Goal: Task Accomplishment & Management: Use online tool/utility

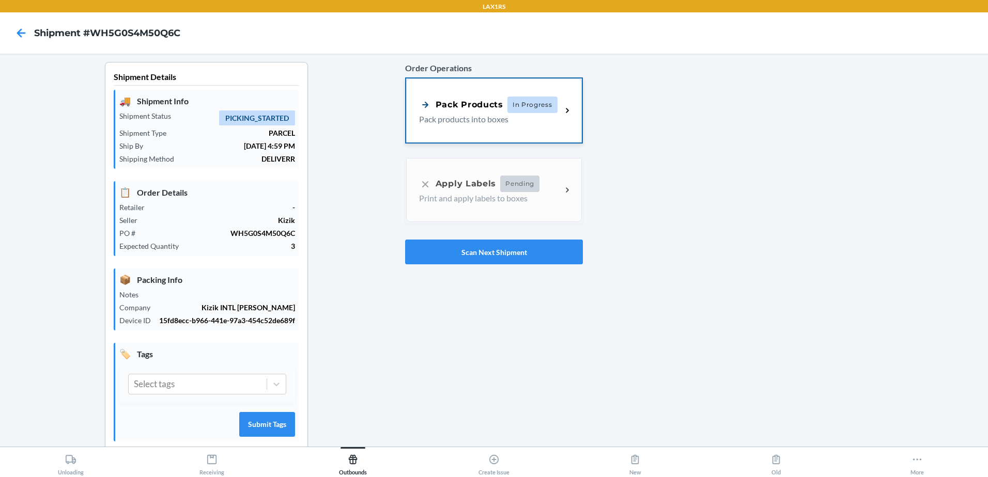
click at [465, 86] on div "Pack Products In Progress Pack products into boxes" at bounding box center [494, 111] width 176 height 64
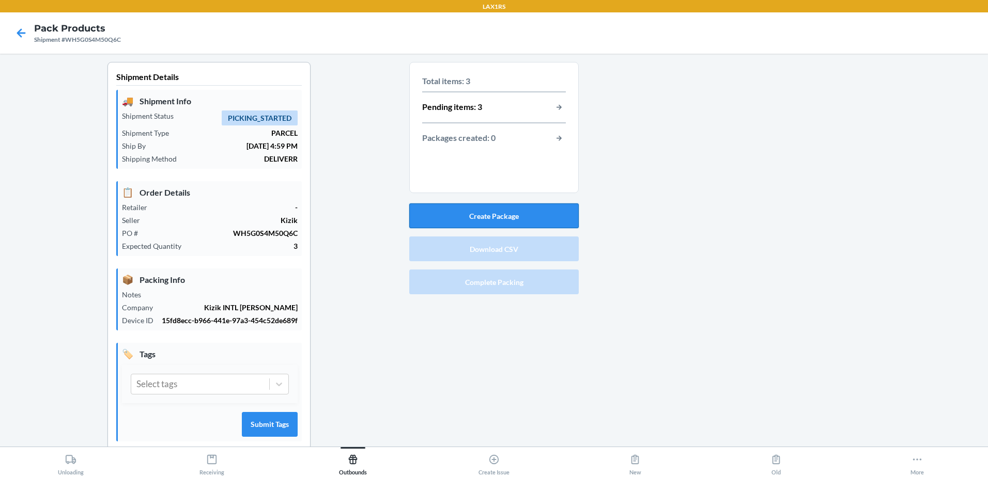
click at [544, 205] on button "Create Package" at bounding box center [493, 216] width 169 height 25
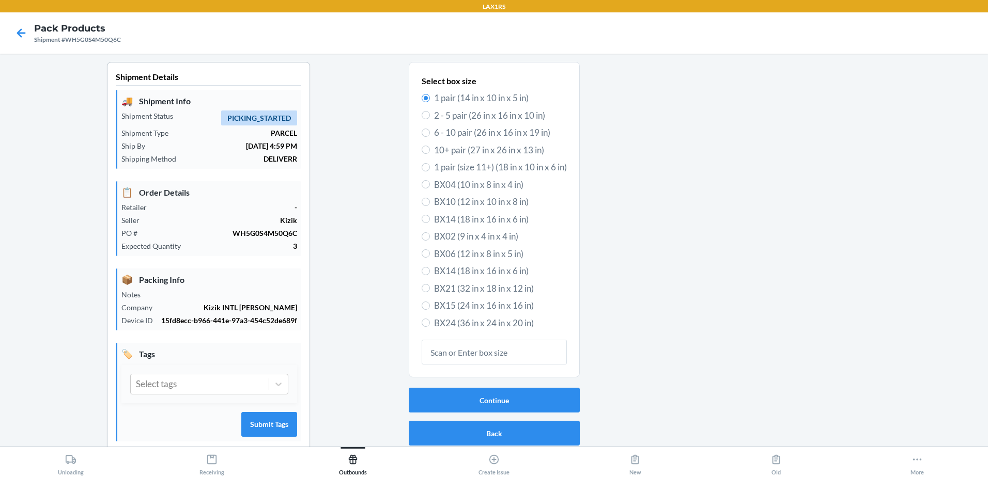
click at [424, 221] on label "BX14 (18 in x 16 in x 6 in)" at bounding box center [494, 219] width 145 height 13
click at [424, 221] on input "BX14 (18 in x 16 in x 6 in)" at bounding box center [426, 219] width 8 height 8
radio input "true"
radio input "false"
click at [499, 407] on button "Continue" at bounding box center [494, 400] width 171 height 25
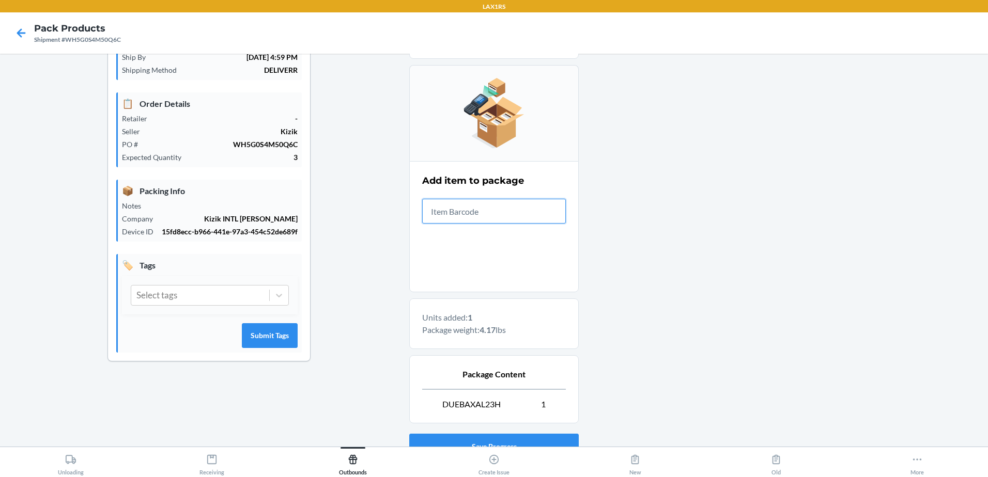
scroll to position [171, 0]
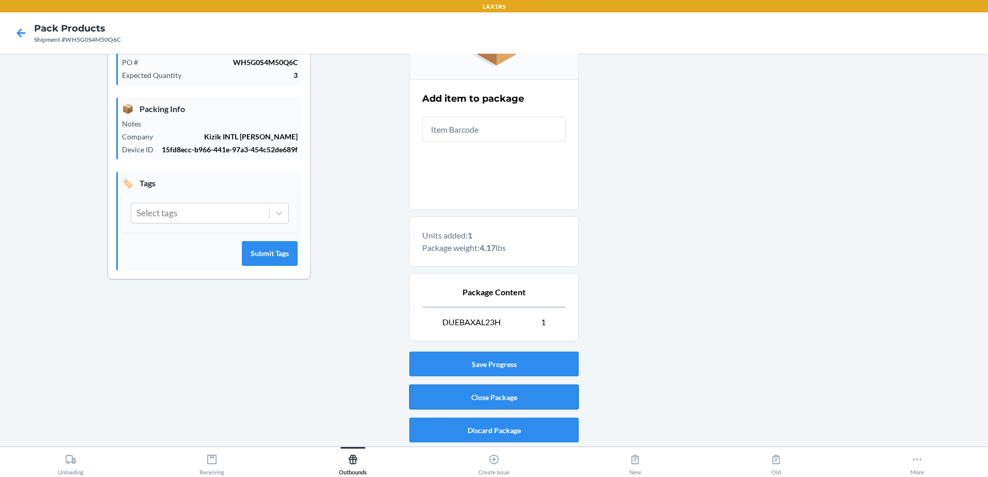
click at [461, 389] on button "Close Package" at bounding box center [493, 397] width 169 height 25
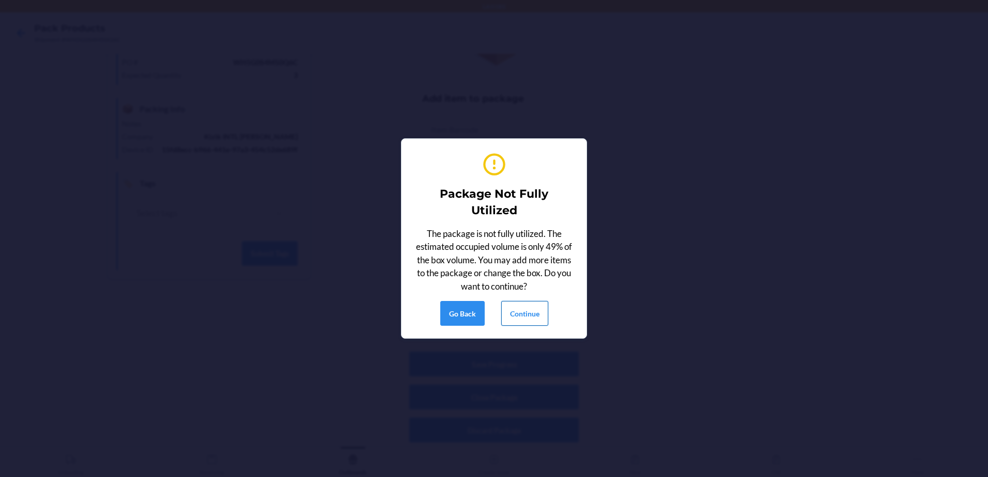
click at [525, 315] on button "Continue" at bounding box center [524, 313] width 47 height 25
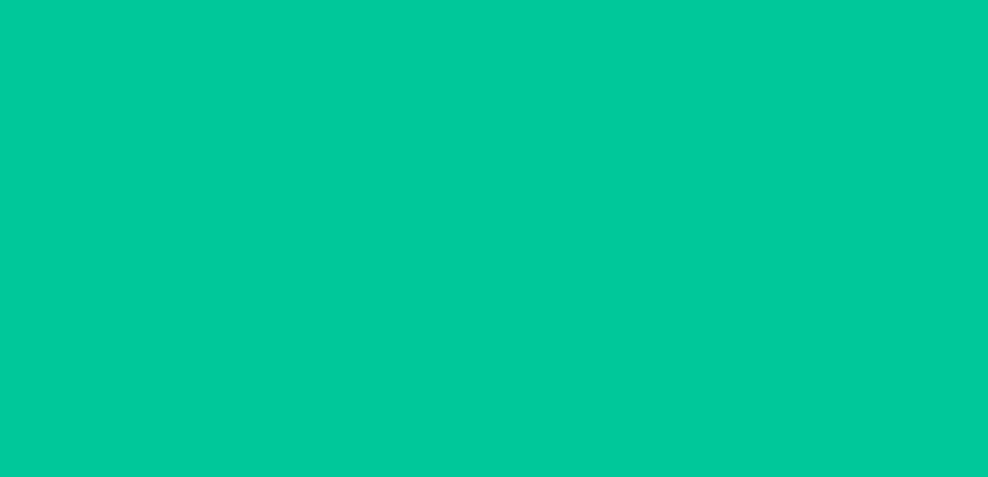
scroll to position [20, 0]
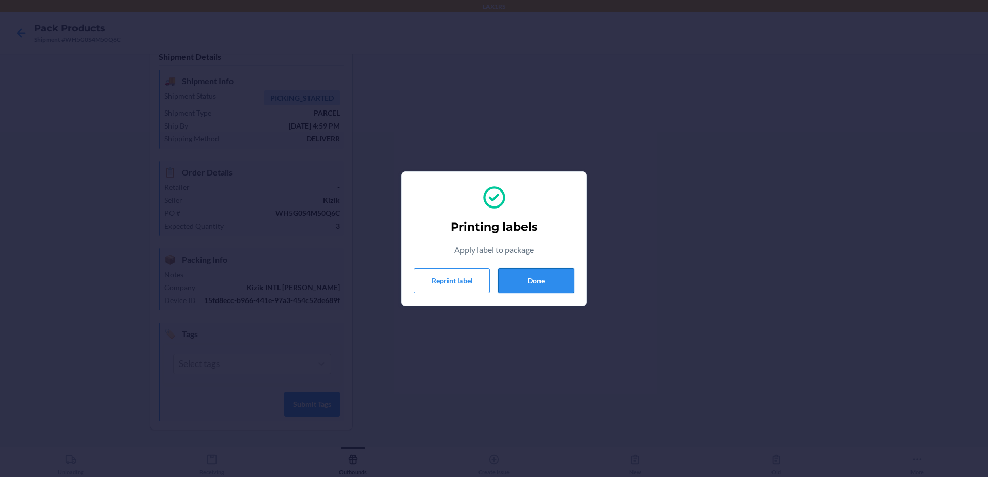
click at [540, 285] on button "Done" at bounding box center [536, 281] width 76 height 25
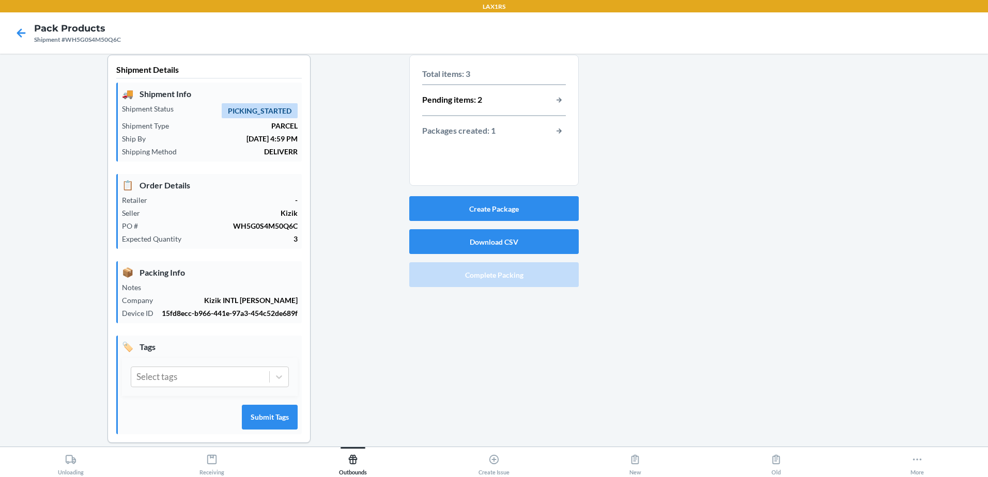
scroll to position [0, 0]
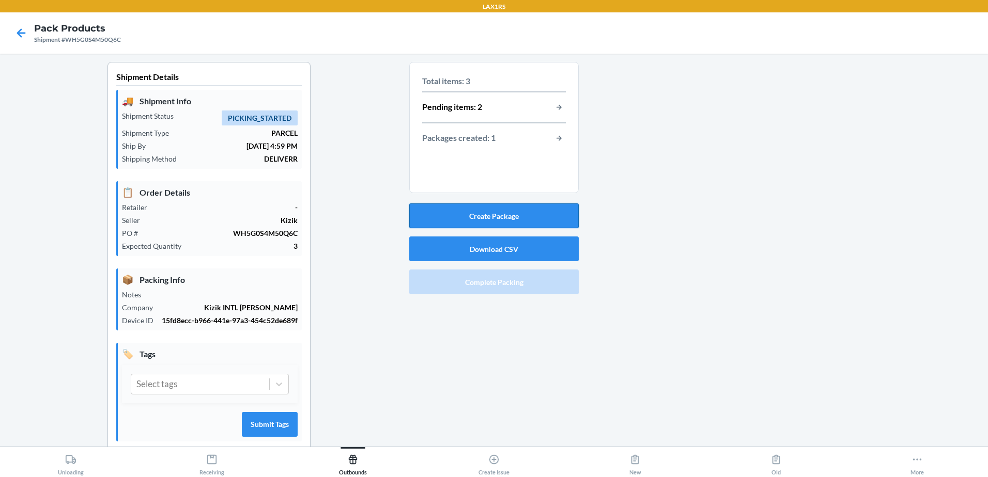
click at [505, 213] on button "Create Package" at bounding box center [493, 216] width 169 height 25
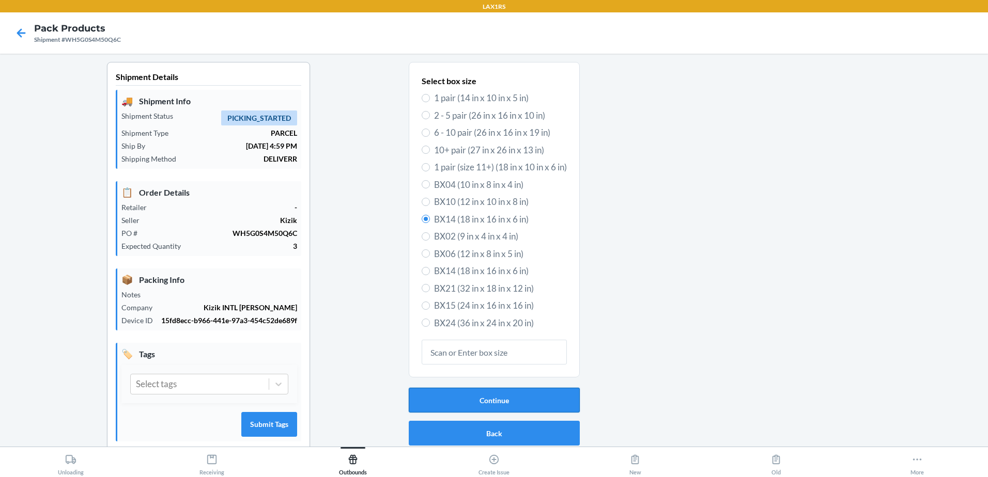
click at [506, 399] on button "Continue" at bounding box center [494, 400] width 171 height 25
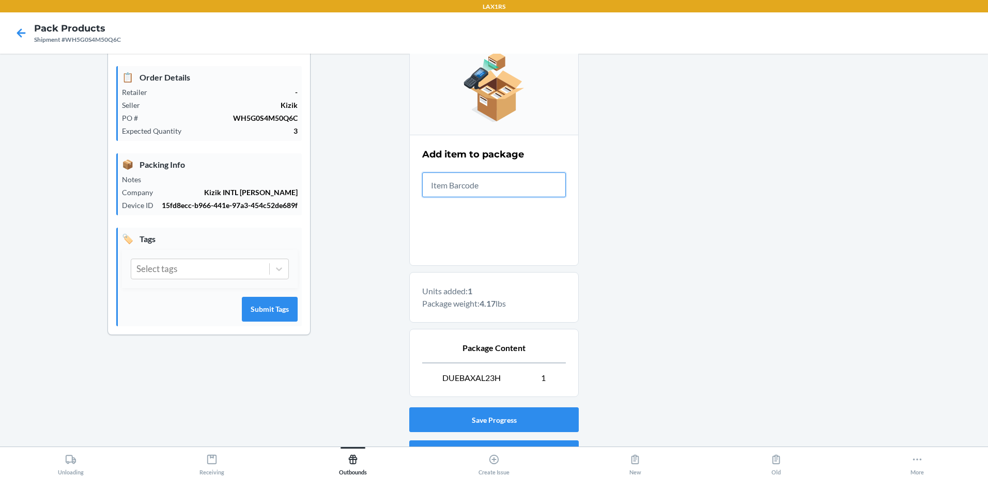
scroll to position [171, 0]
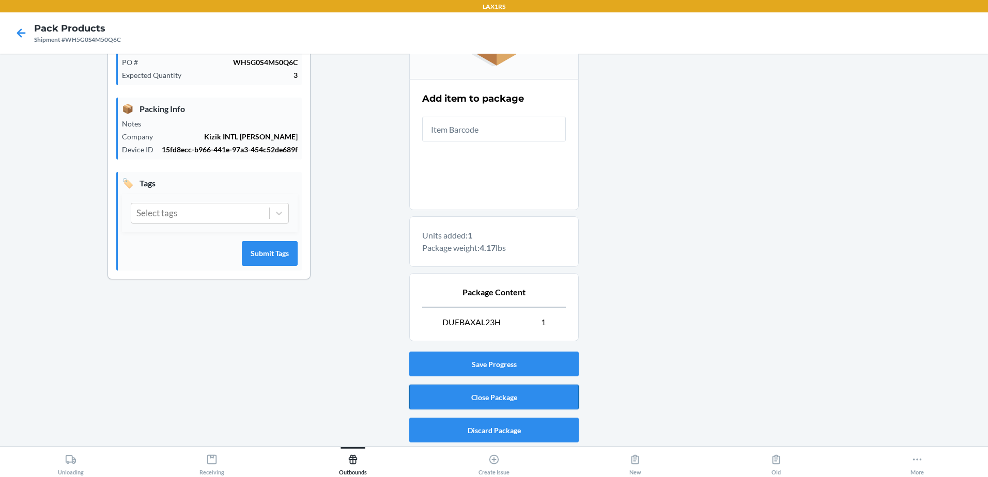
click at [497, 397] on button "Close Package" at bounding box center [493, 397] width 169 height 25
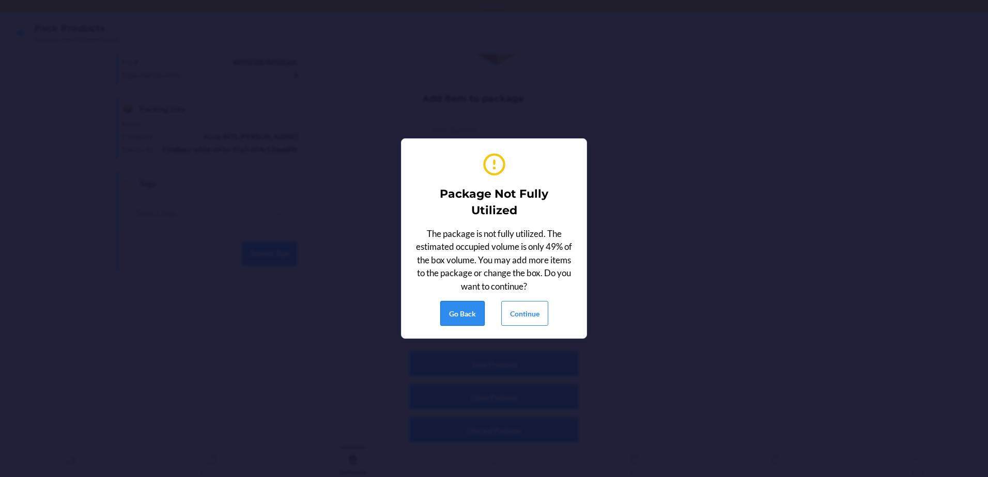
click at [459, 317] on button "Go Back" at bounding box center [462, 313] width 44 height 25
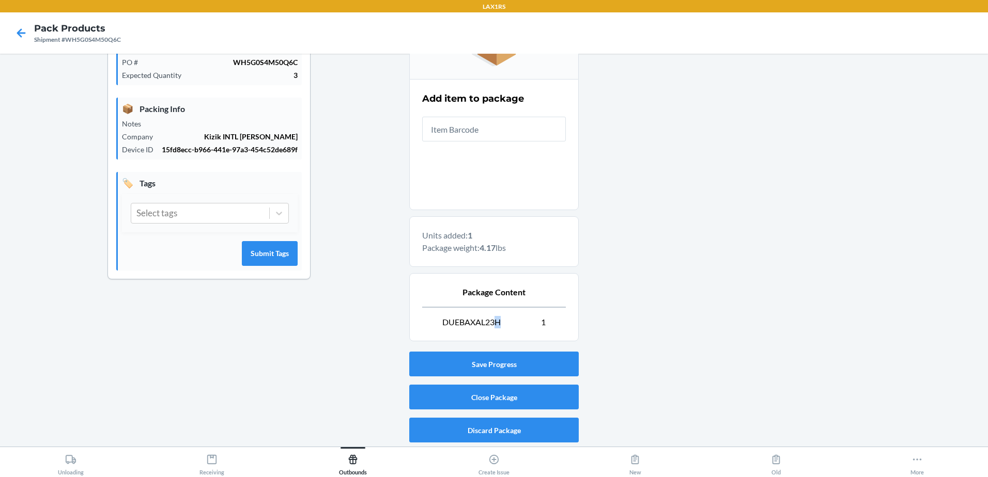
drag, startPoint x: 499, startPoint y: 322, endPoint x: 491, endPoint y: 322, distance: 8.3
click at [491, 322] on p "DUEBAXAL23H 1" at bounding box center [494, 322] width 144 height 12
drag, startPoint x: 491, startPoint y: 322, endPoint x: 508, endPoint y: 327, distance: 18.2
click at [508, 327] on p "DUEBAXAL23H 1" at bounding box center [494, 322] width 144 height 12
drag, startPoint x: 503, startPoint y: 324, endPoint x: 431, endPoint y: 325, distance: 72.3
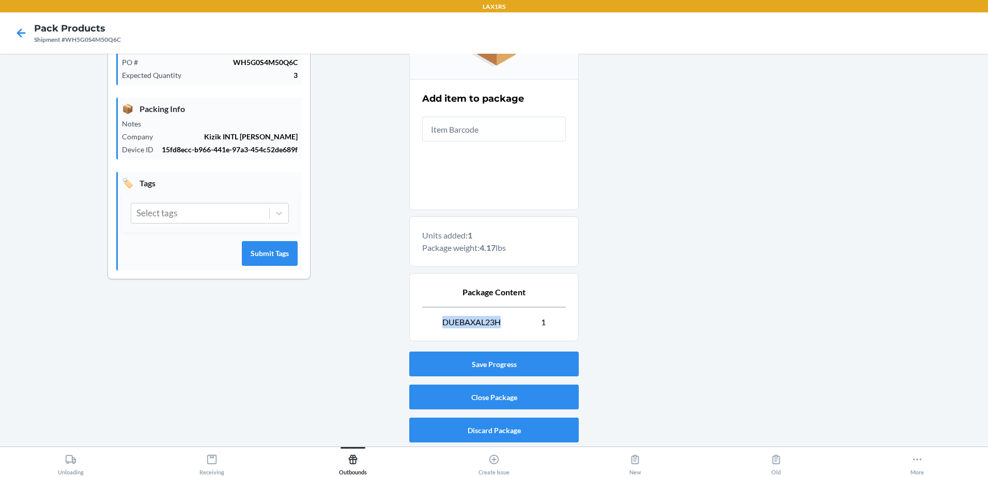
click at [431, 325] on p "DUEBAXAL23H 1" at bounding box center [494, 322] width 144 height 12
drag, startPoint x: 431, startPoint y: 325, endPoint x: 441, endPoint y: 323, distance: 10.5
copy span "DUEBAXAL23H"
click at [494, 397] on button "Close Package" at bounding box center [493, 397] width 169 height 25
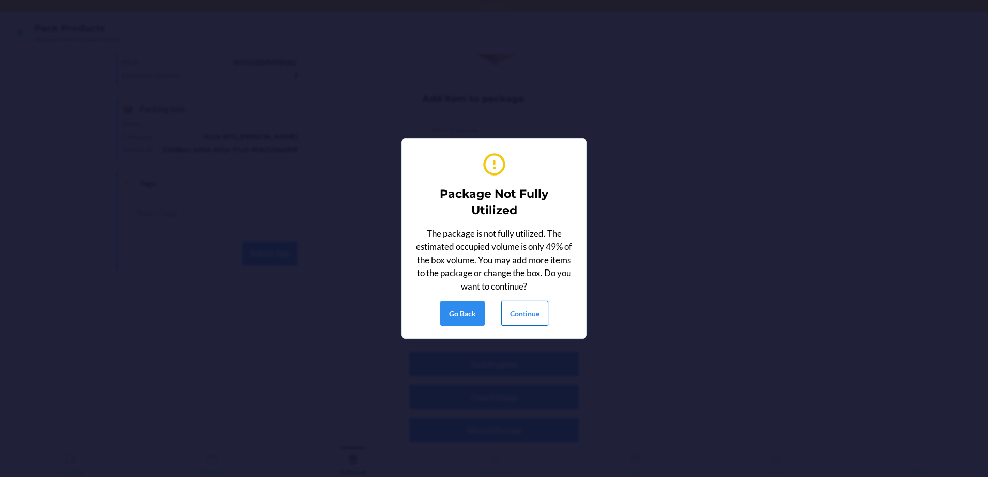
click at [534, 319] on button "Continue" at bounding box center [524, 313] width 47 height 25
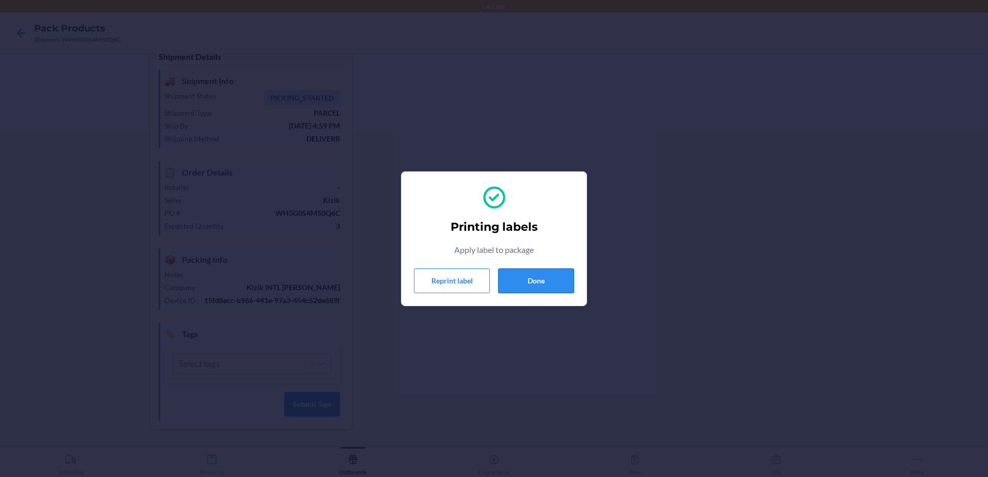
click at [565, 279] on button "Done" at bounding box center [536, 281] width 76 height 25
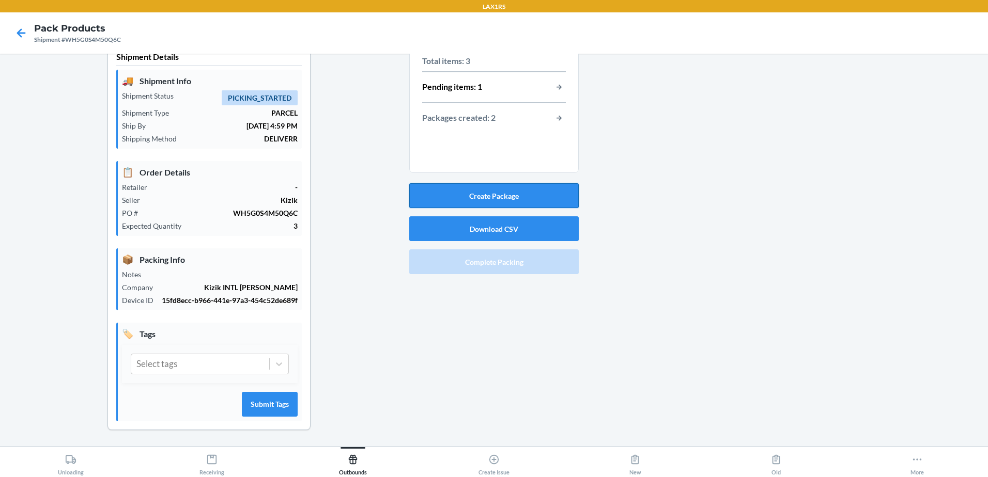
click at [512, 196] on button "Create Package" at bounding box center [493, 195] width 169 height 25
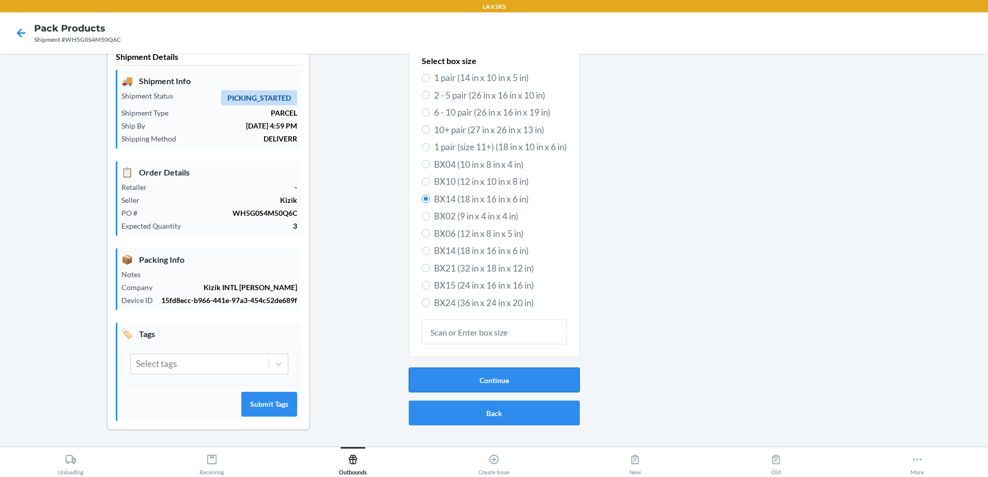
click at [490, 378] on button "Continue" at bounding box center [494, 380] width 171 height 25
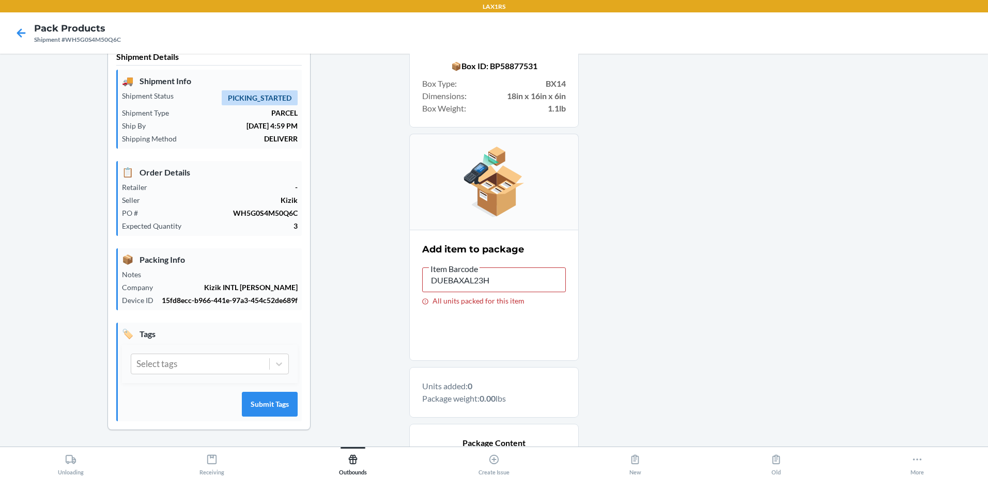
drag, startPoint x: 497, startPoint y: 281, endPoint x: 372, endPoint y: 281, distance: 124.5
click at [381, 282] on div "Shipment Details 🚚 Shipment Info Shipment Status PICKING_STARTED Shipment Type …" at bounding box center [493, 309] width 971 height 535
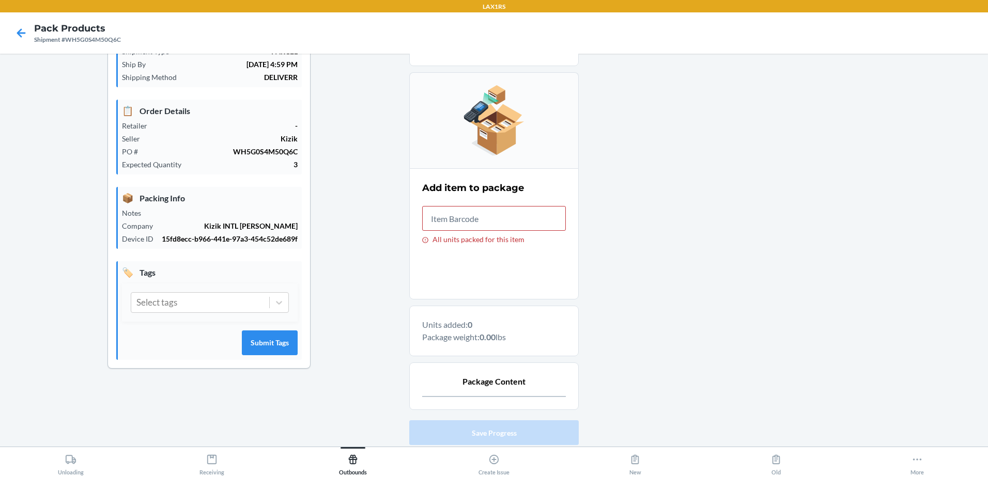
scroll to position [150, 0]
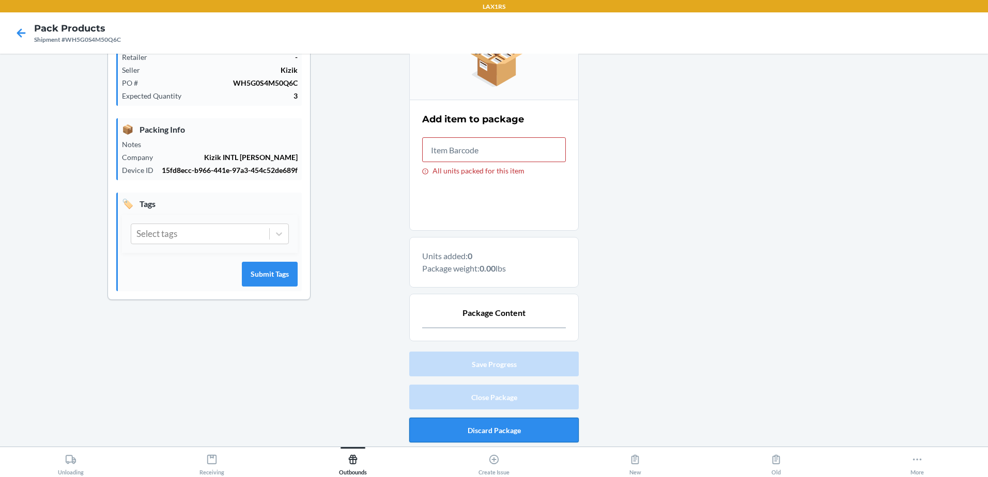
click at [507, 434] on button "Discard Package" at bounding box center [493, 430] width 169 height 25
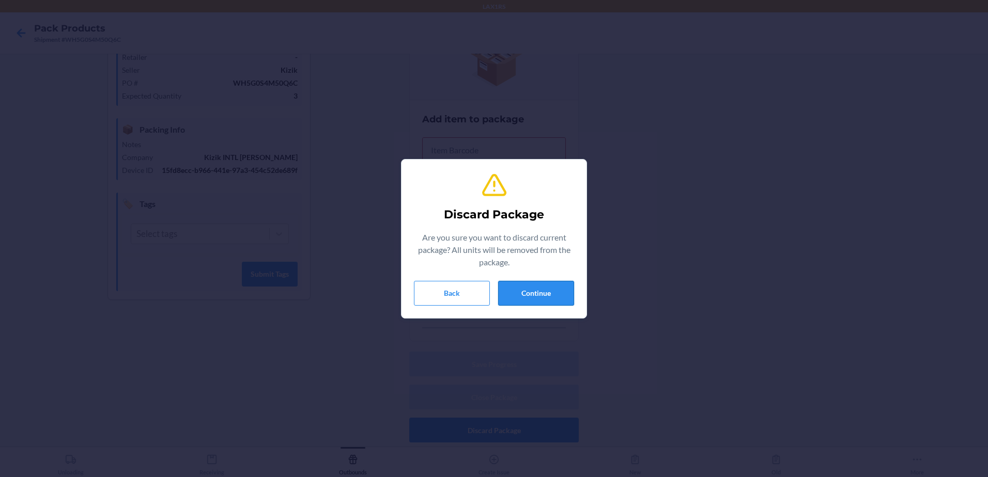
click at [535, 298] on button "Continue" at bounding box center [536, 293] width 76 height 25
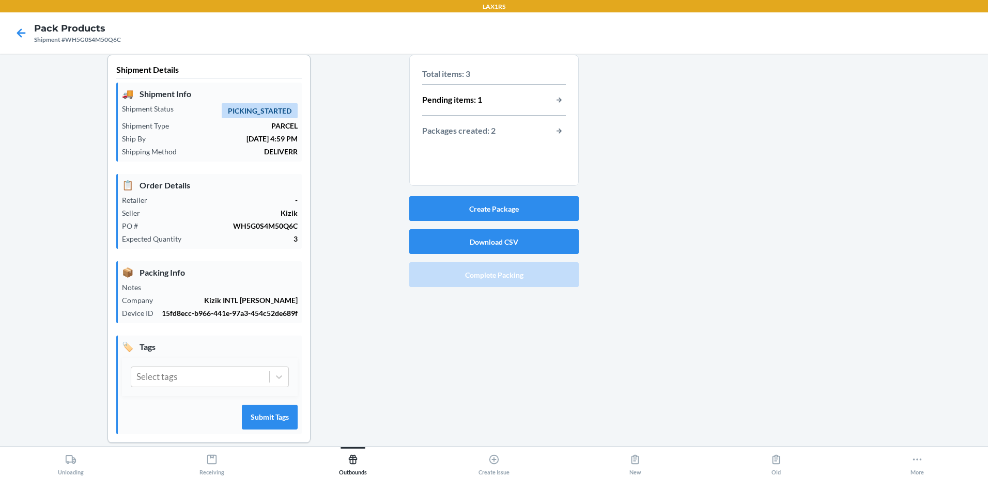
scroll to position [0, 0]
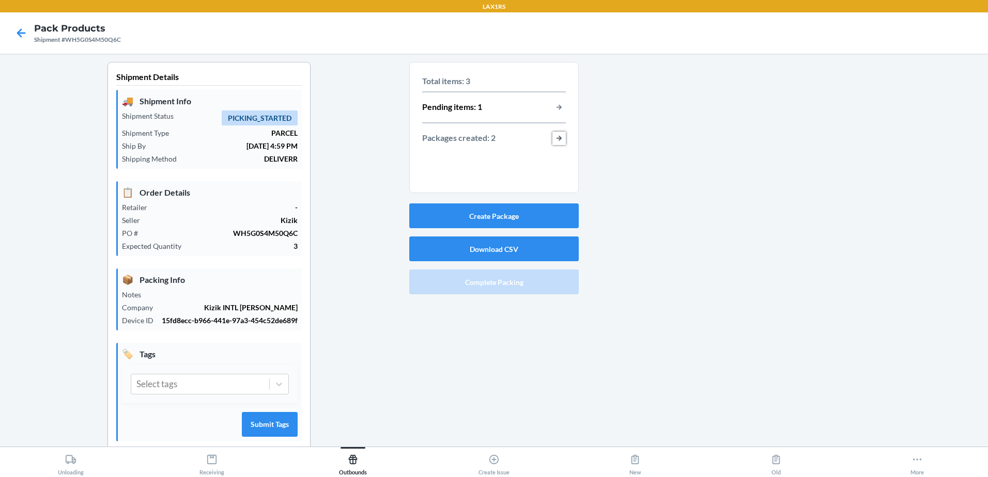
click at [552, 135] on button "button-view-packages-created" at bounding box center [558, 138] width 13 height 13
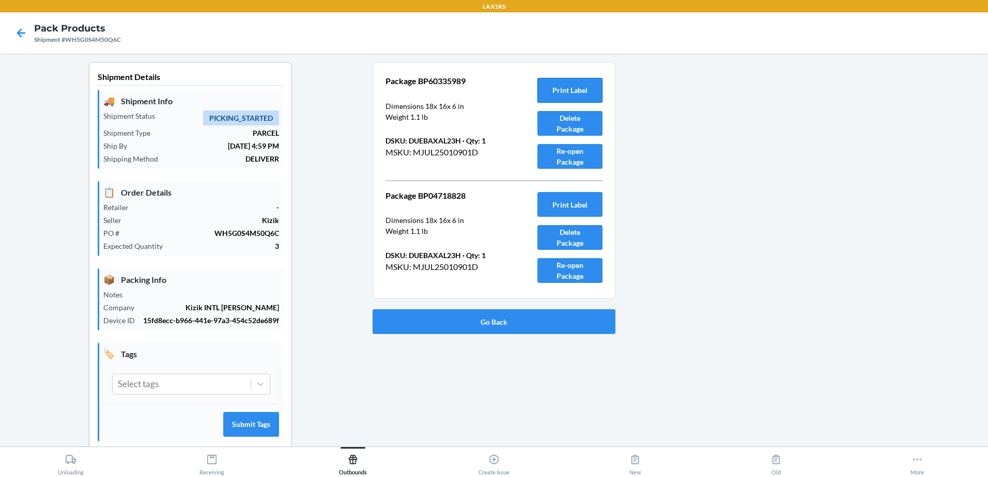
click at [564, 92] on button "Print Label" at bounding box center [569, 90] width 65 height 25
click at [469, 325] on button "Go Back" at bounding box center [493, 321] width 243 height 25
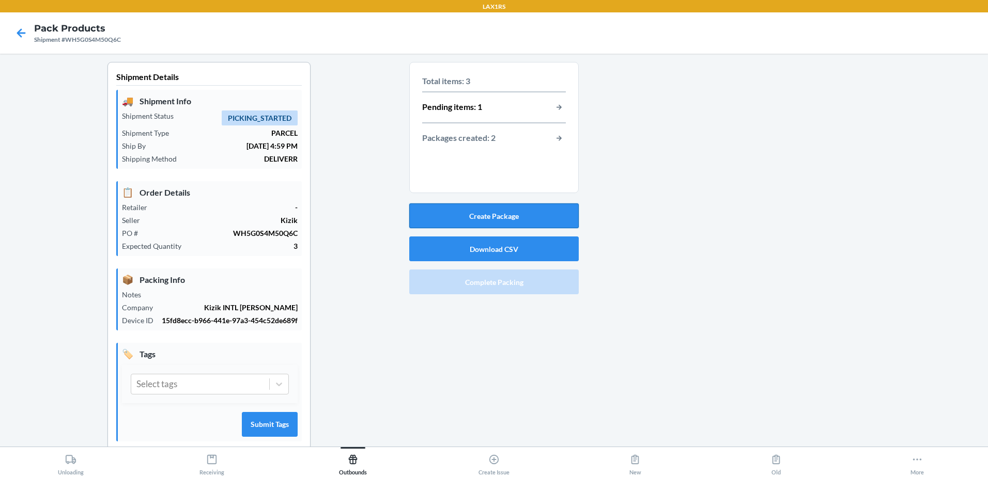
click at [503, 208] on button "Create Package" at bounding box center [493, 216] width 169 height 25
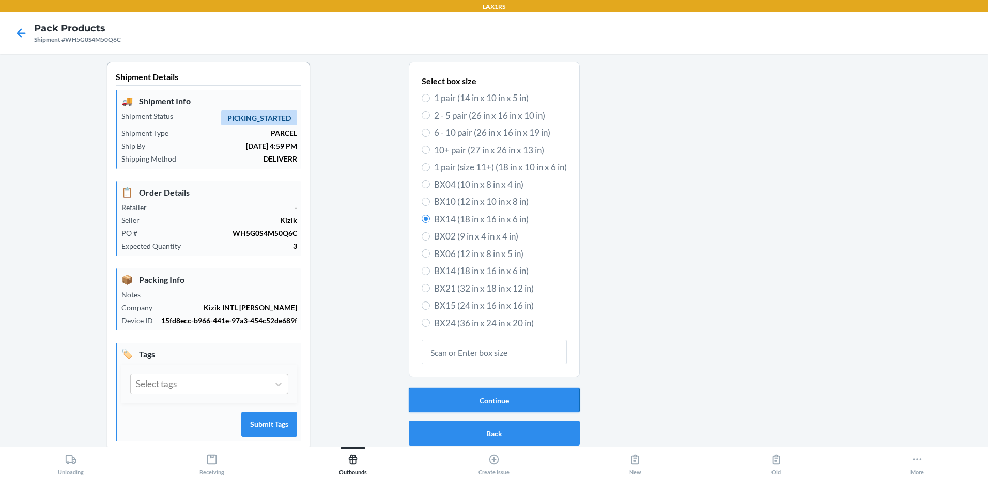
click at [525, 398] on button "Continue" at bounding box center [494, 400] width 171 height 25
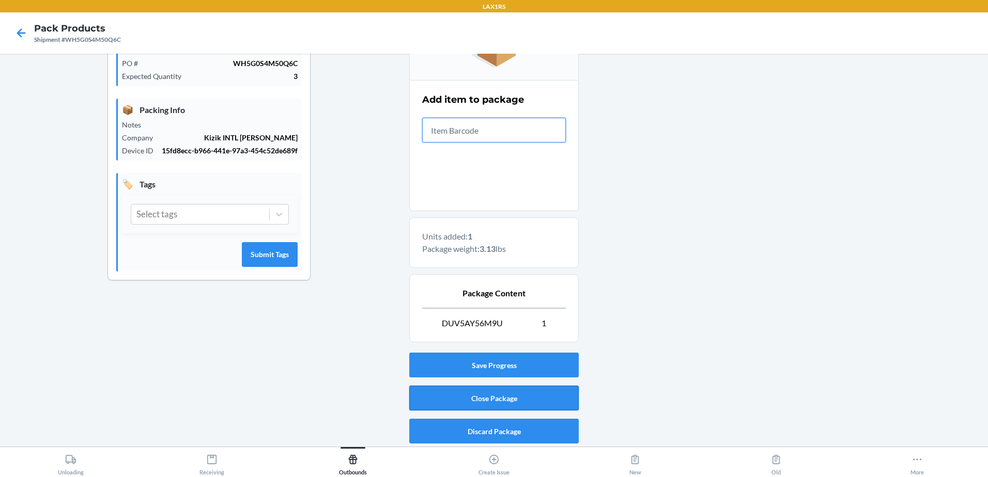
scroll to position [171, 0]
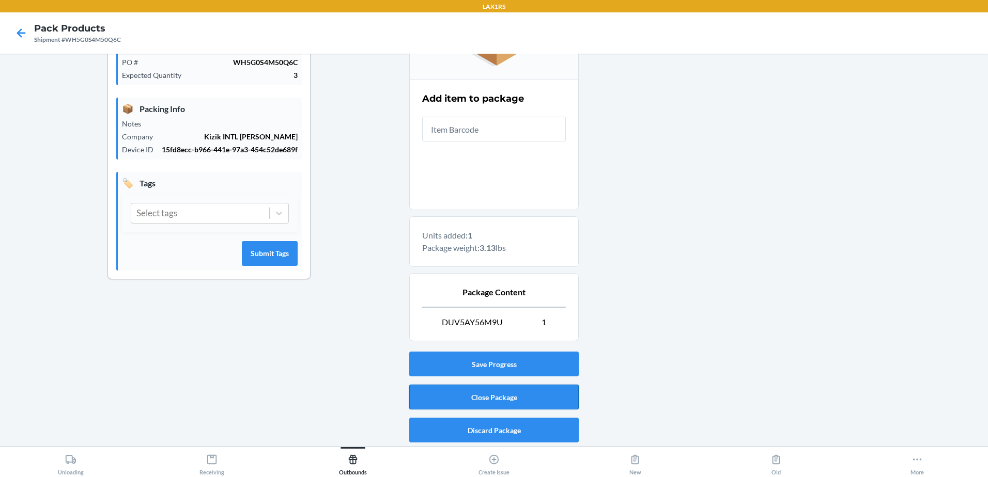
click at [533, 395] on button "Close Package" at bounding box center [493, 397] width 169 height 25
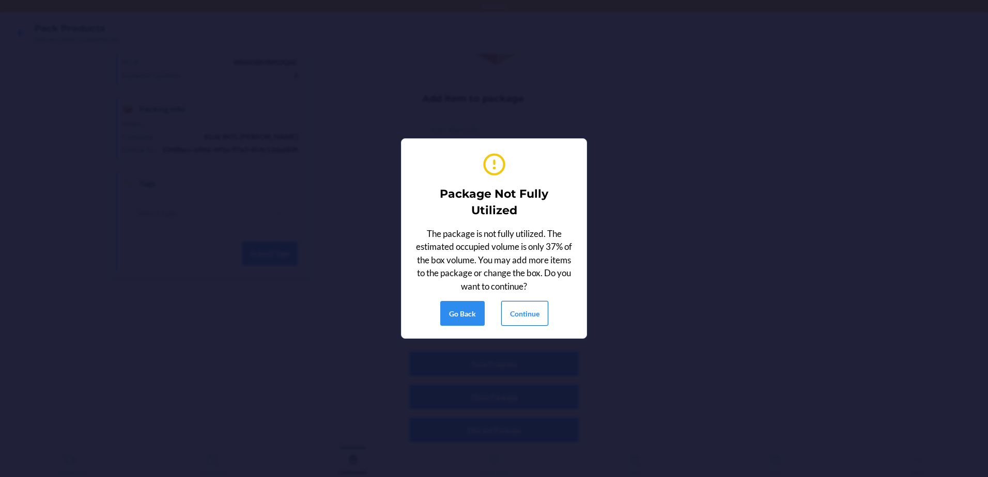
click at [525, 310] on button "Continue" at bounding box center [524, 313] width 47 height 25
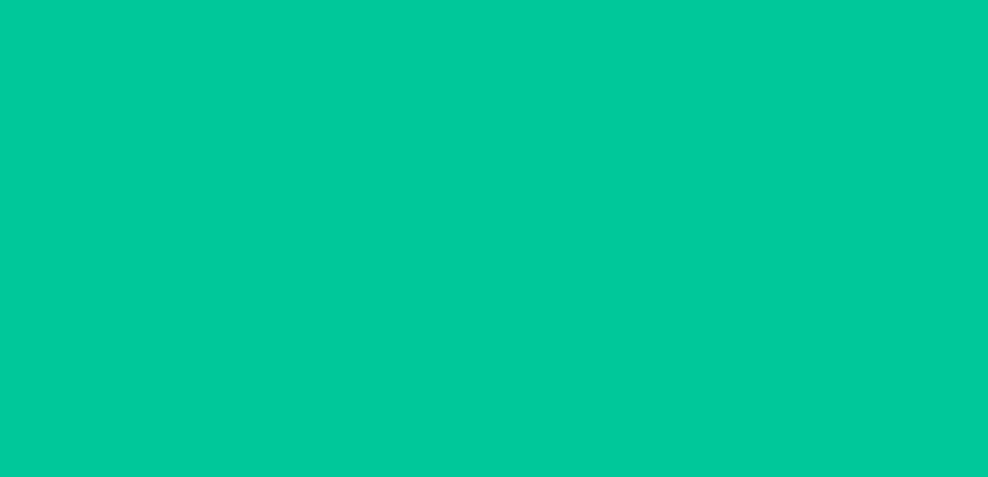
scroll to position [20, 0]
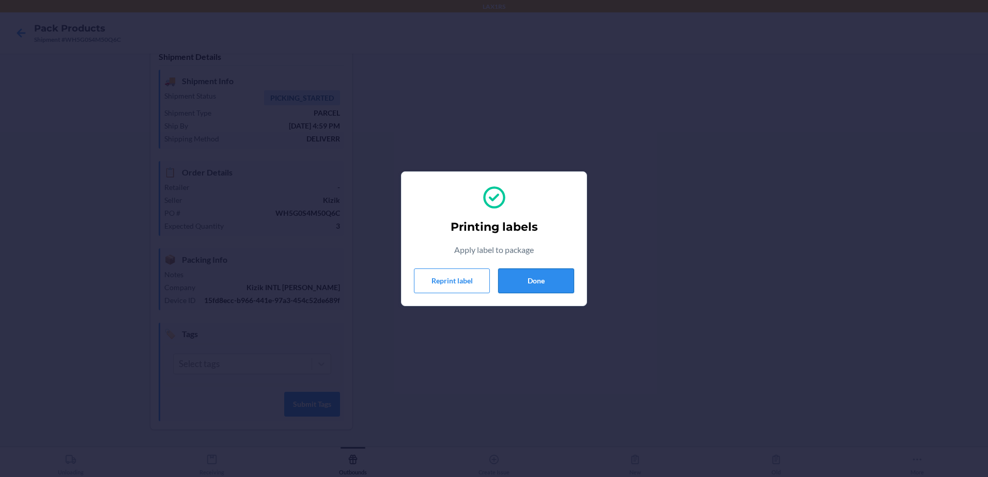
click at [558, 279] on button "Done" at bounding box center [536, 281] width 76 height 25
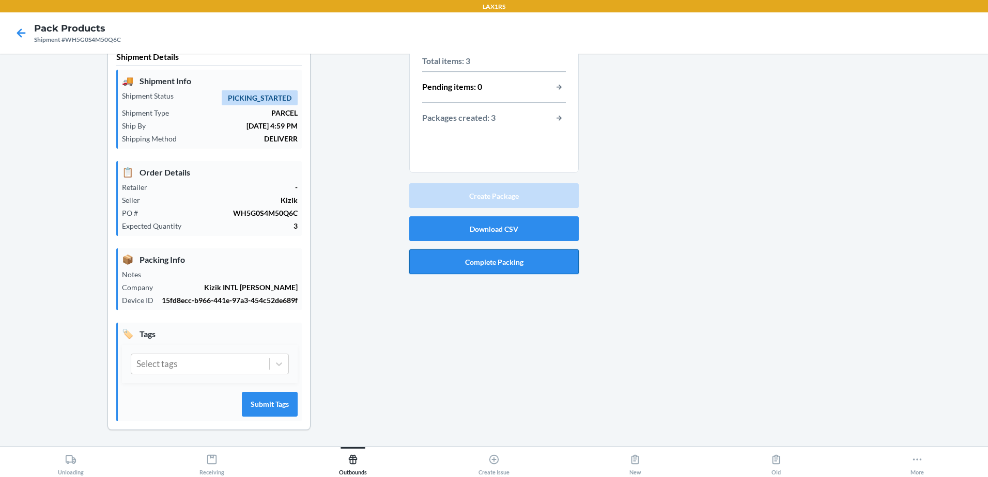
click at [519, 251] on button "Complete Packing" at bounding box center [493, 262] width 169 height 25
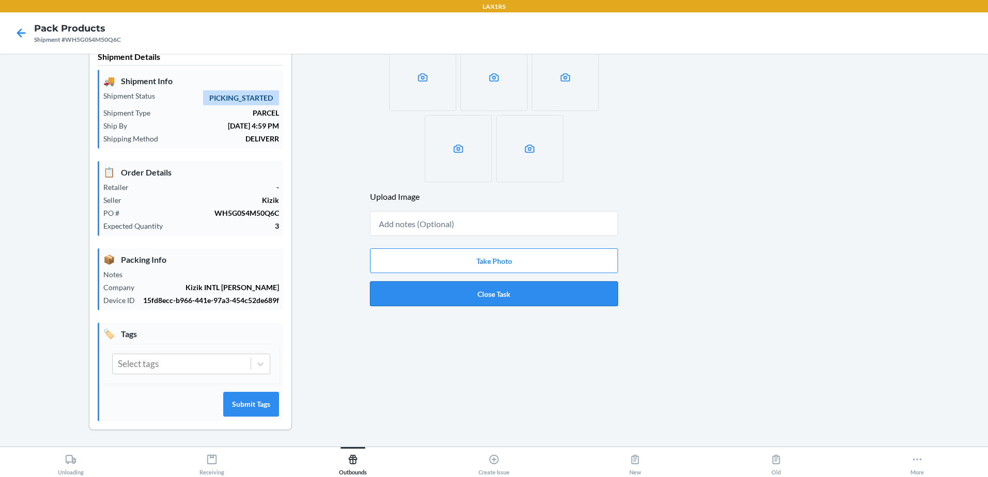
click at [509, 297] on button "Close Task" at bounding box center [494, 294] width 248 height 25
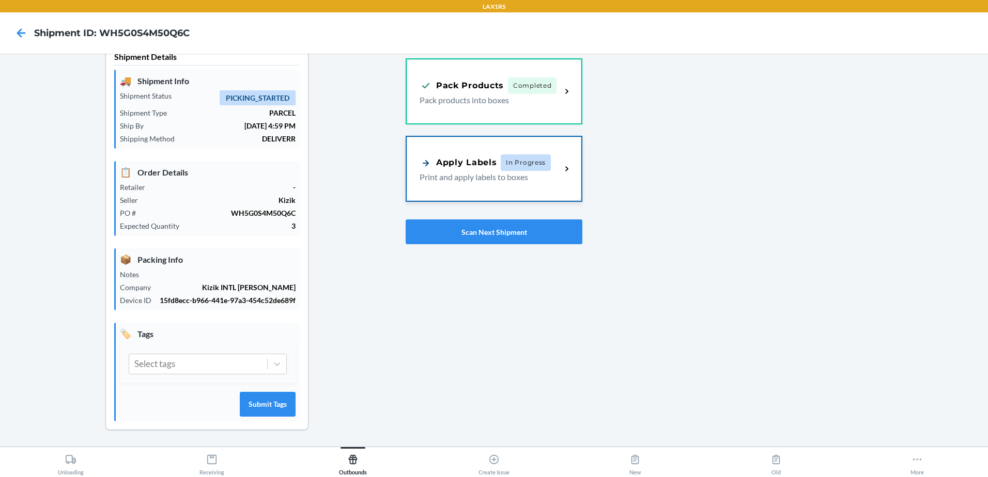
click at [499, 178] on p "Print and apply labels to boxes" at bounding box center [485, 177] width 133 height 12
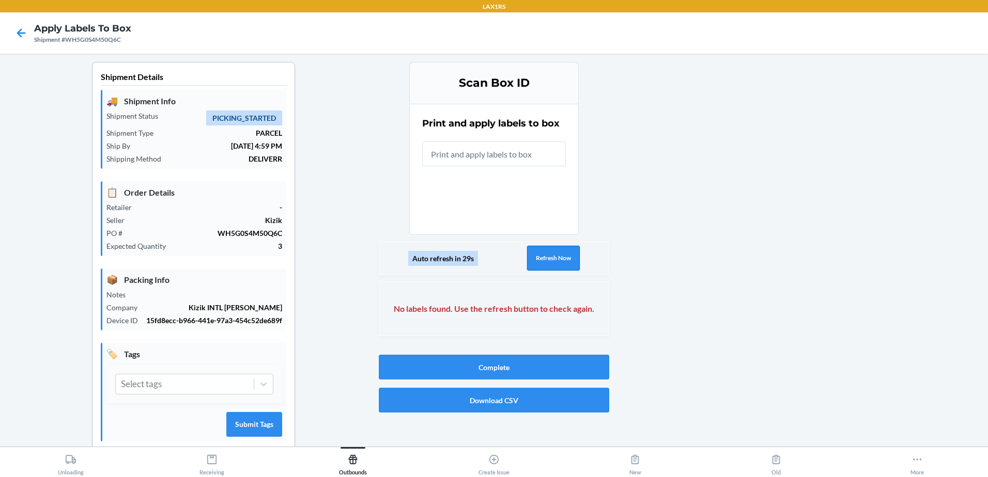
click at [535, 252] on button "Refresh Now" at bounding box center [553, 258] width 53 height 25
click at [529, 257] on button "Refresh Now" at bounding box center [553, 258] width 53 height 25
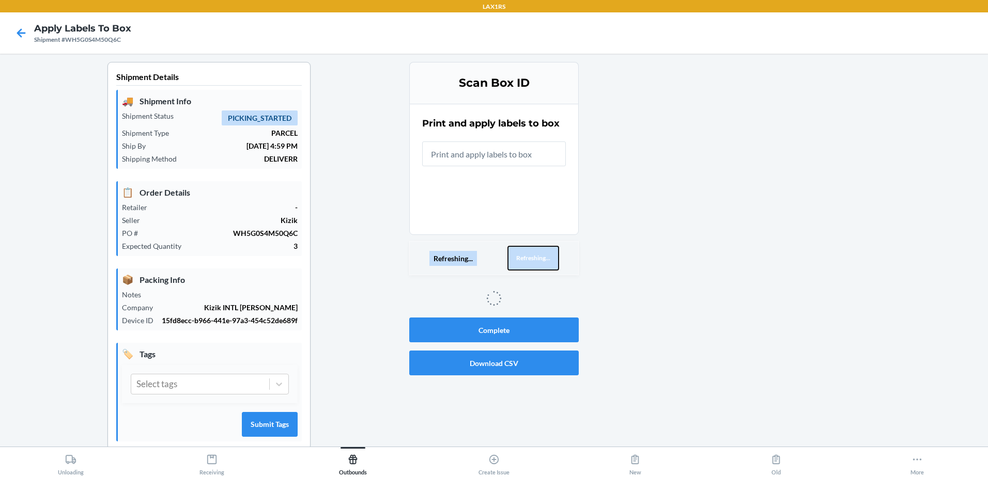
click at [529, 257] on button "Refreshing..." at bounding box center [533, 258] width 52 height 25
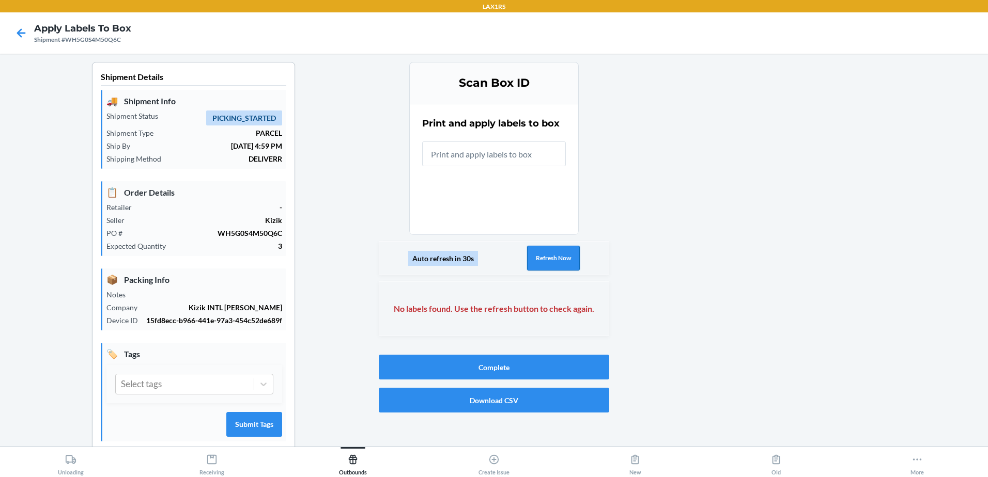
click at [529, 257] on button "Refresh Now" at bounding box center [553, 258] width 53 height 25
click at [534, 263] on button "Refresh Now" at bounding box center [553, 258] width 53 height 25
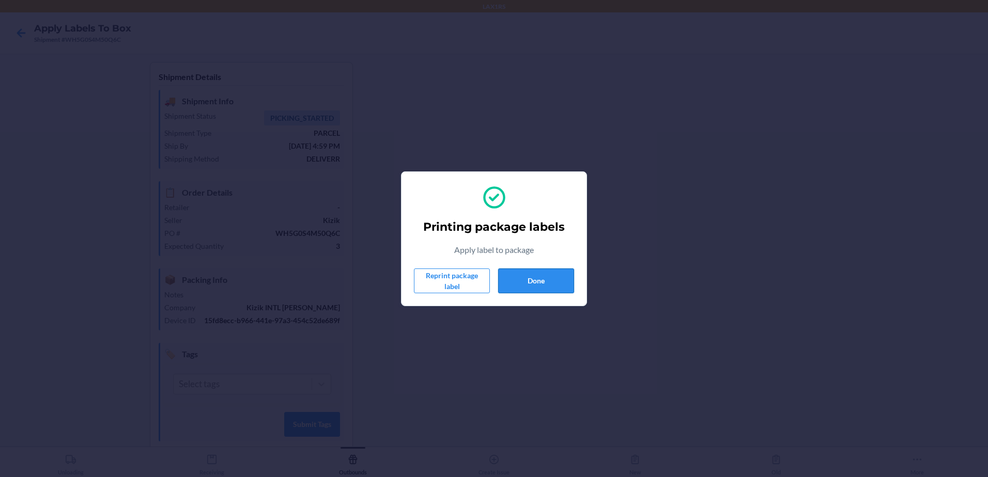
click at [540, 285] on button "Done" at bounding box center [536, 281] width 76 height 25
click at [527, 285] on button "Done" at bounding box center [536, 281] width 76 height 25
click at [524, 276] on button "Done" at bounding box center [536, 281] width 76 height 25
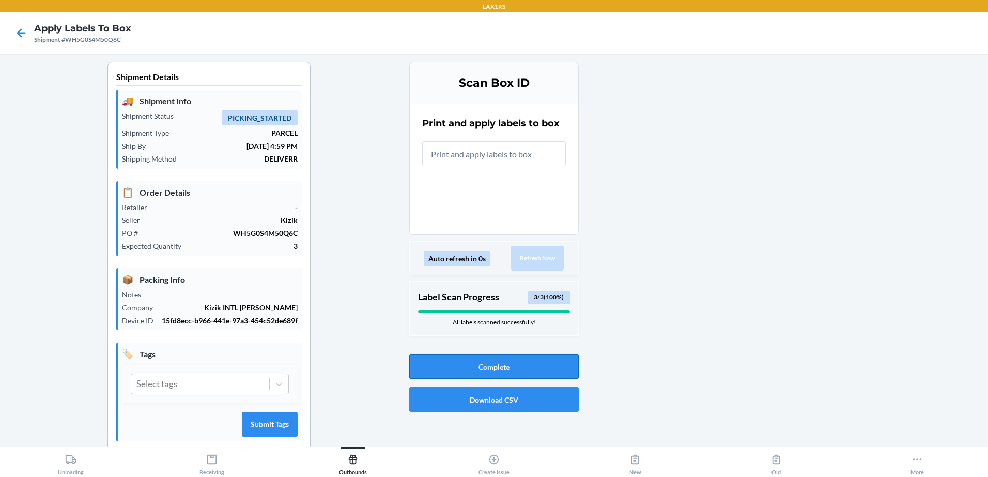
click at [544, 368] on button "Complete" at bounding box center [493, 366] width 169 height 25
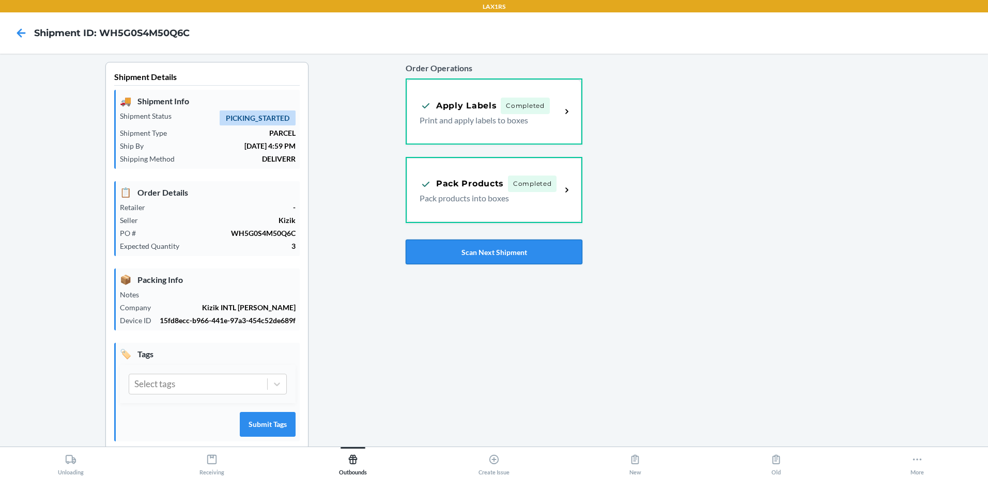
click at [501, 250] on button "Scan Next Shipment" at bounding box center [494, 252] width 177 height 25
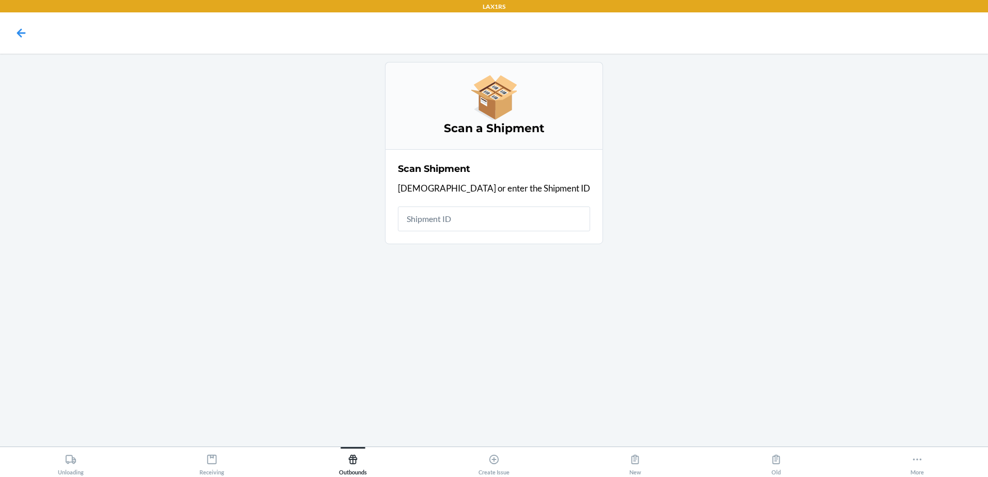
type input "W"
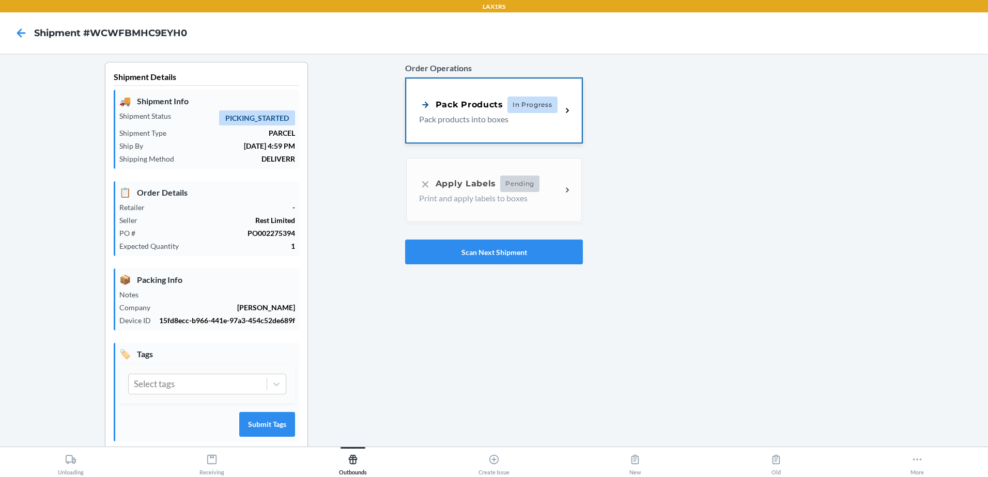
click at [486, 134] on div "Pack Products In Progress Pack products into boxes" at bounding box center [494, 111] width 176 height 64
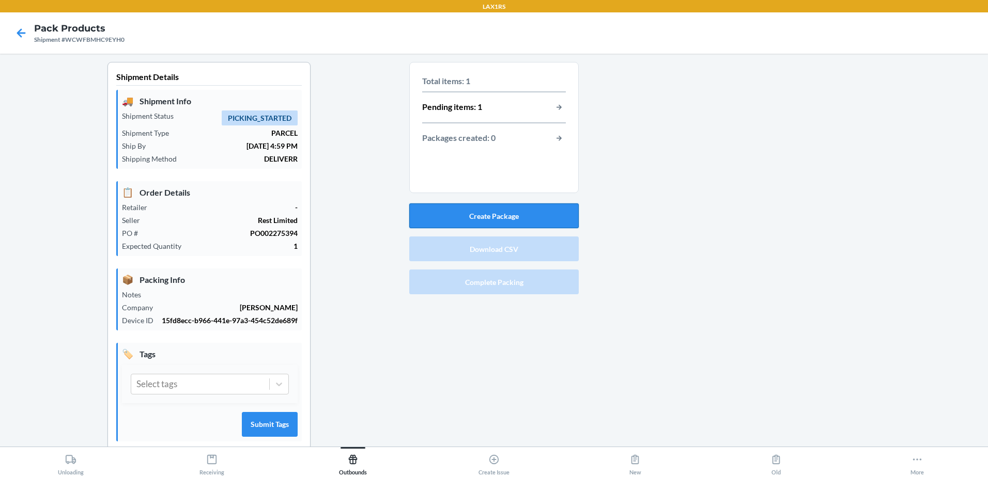
click at [502, 214] on button "Create Package" at bounding box center [493, 216] width 169 height 25
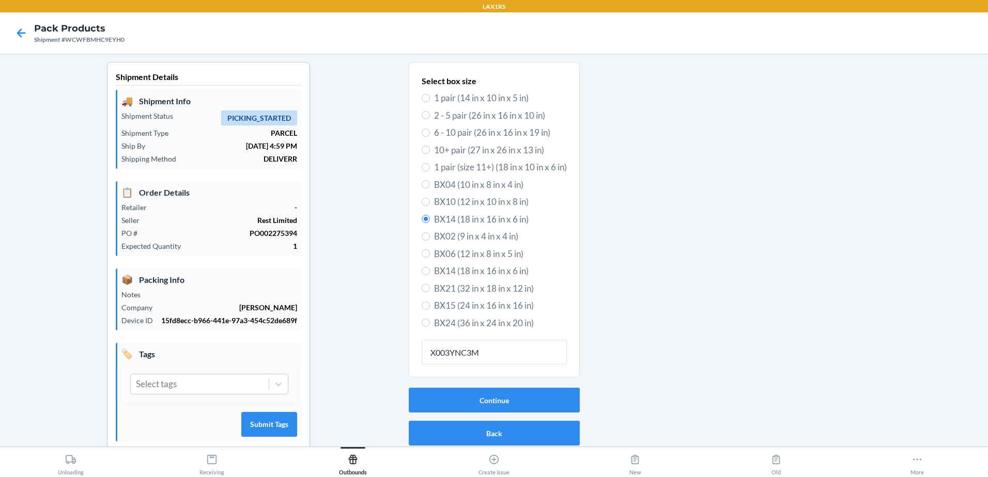
type input "X003YNC3MT"
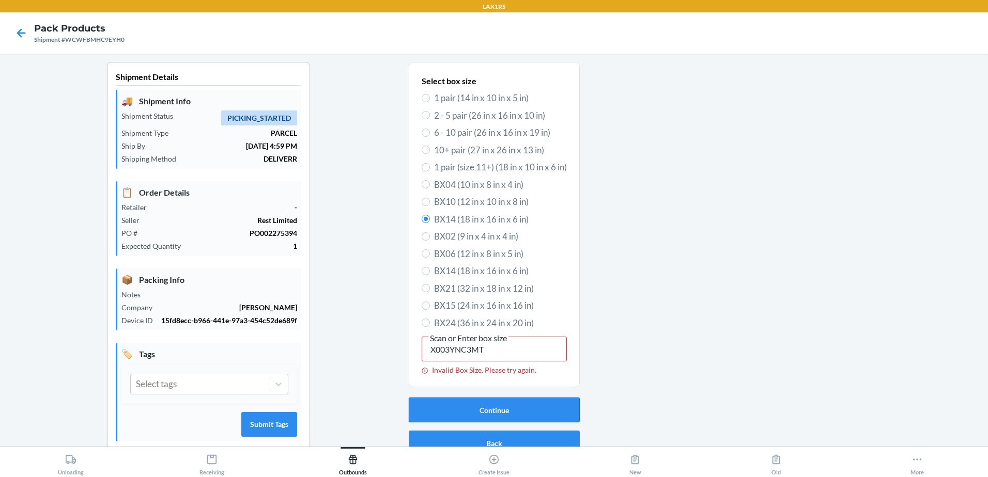
click at [492, 406] on button "Continue" at bounding box center [494, 410] width 171 height 25
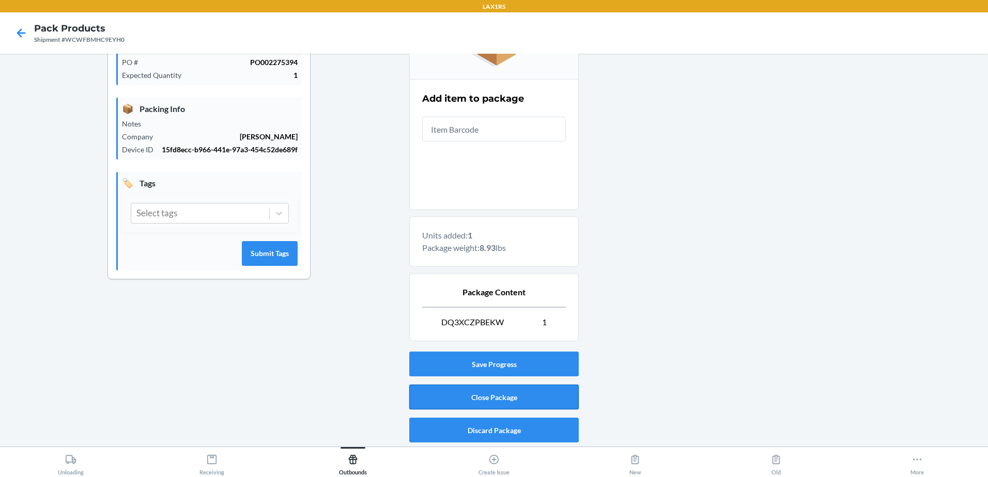
click at [500, 393] on button "Close Package" at bounding box center [493, 397] width 169 height 25
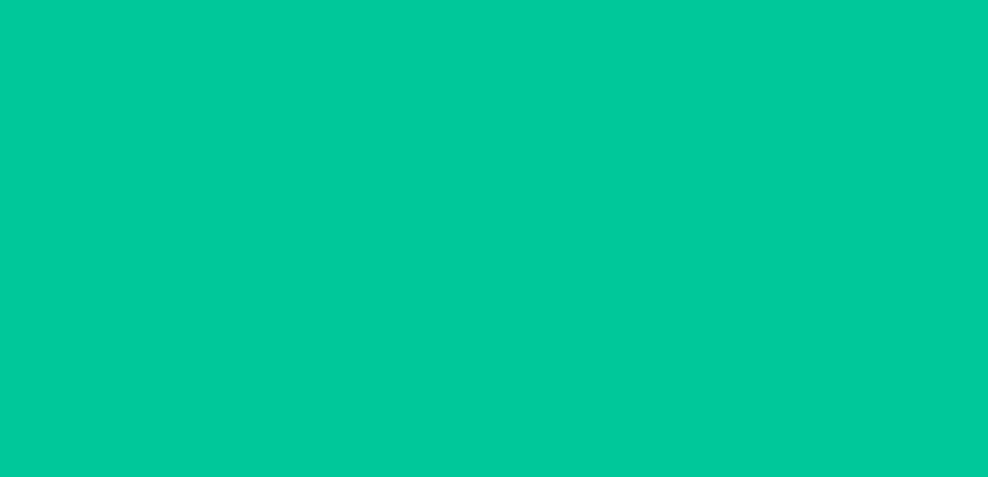
scroll to position [20, 0]
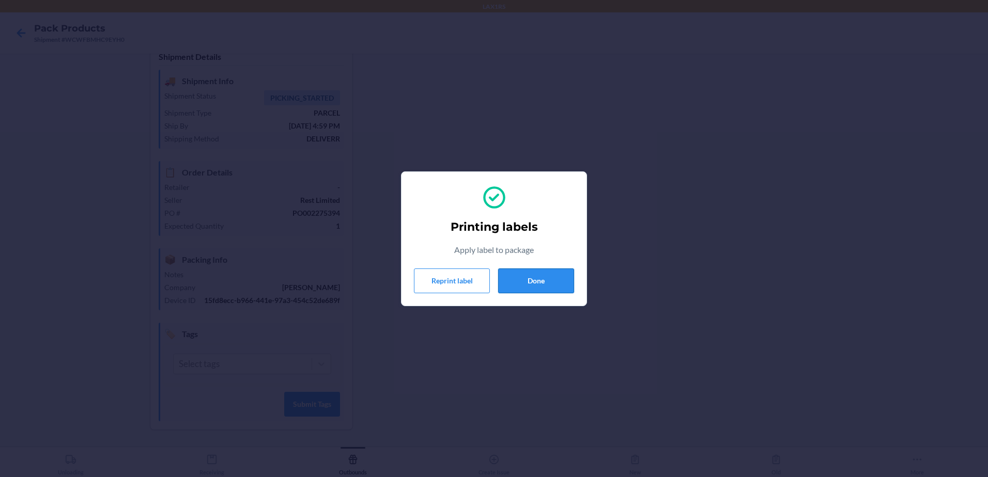
click at [534, 283] on button "Done" at bounding box center [536, 281] width 76 height 25
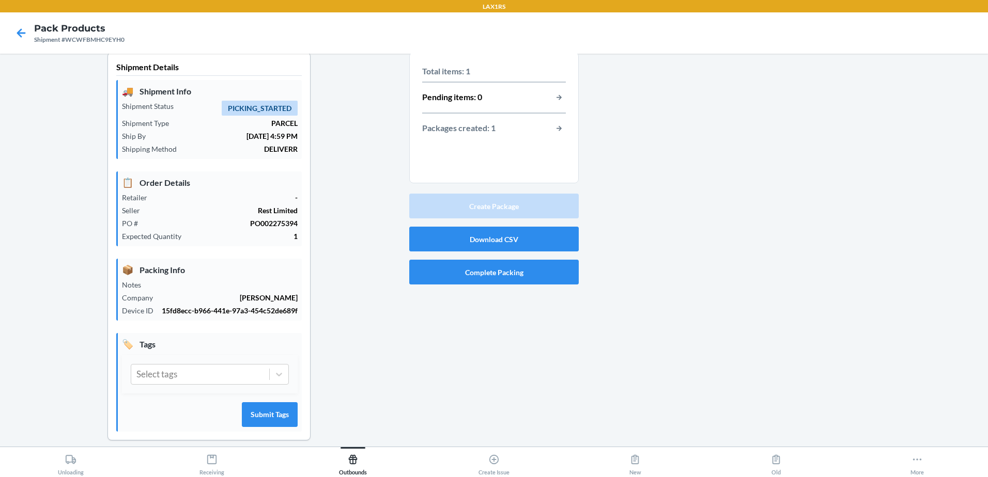
scroll to position [0, 0]
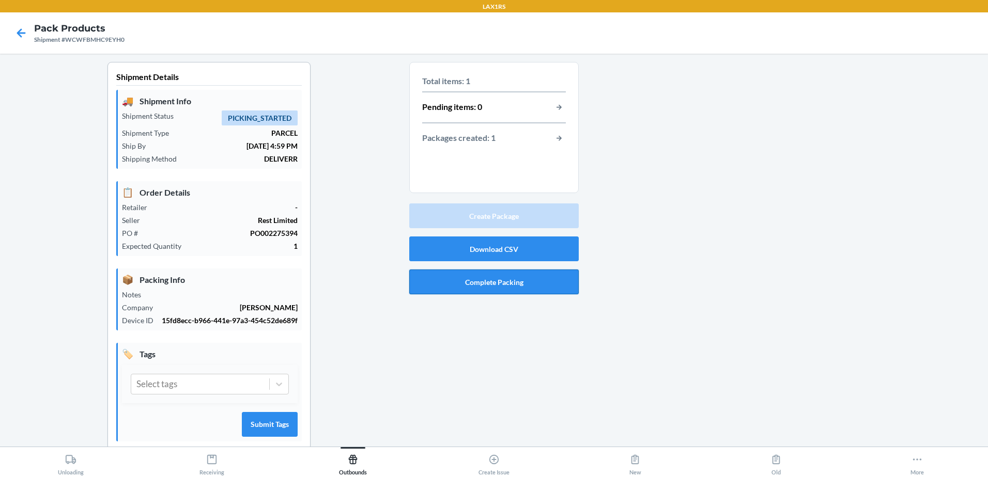
click at [495, 285] on button "Complete Packing" at bounding box center [493, 282] width 169 height 25
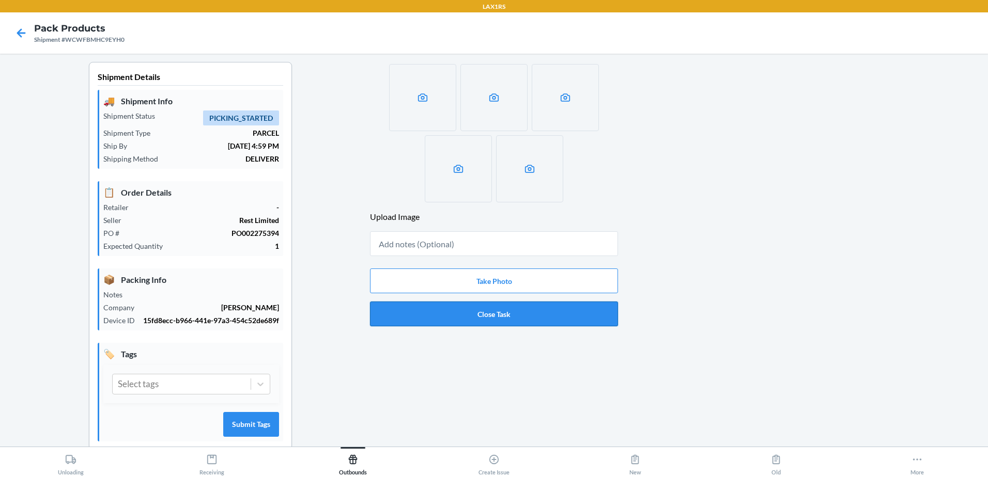
click at [494, 321] on button "Close Task" at bounding box center [494, 314] width 248 height 25
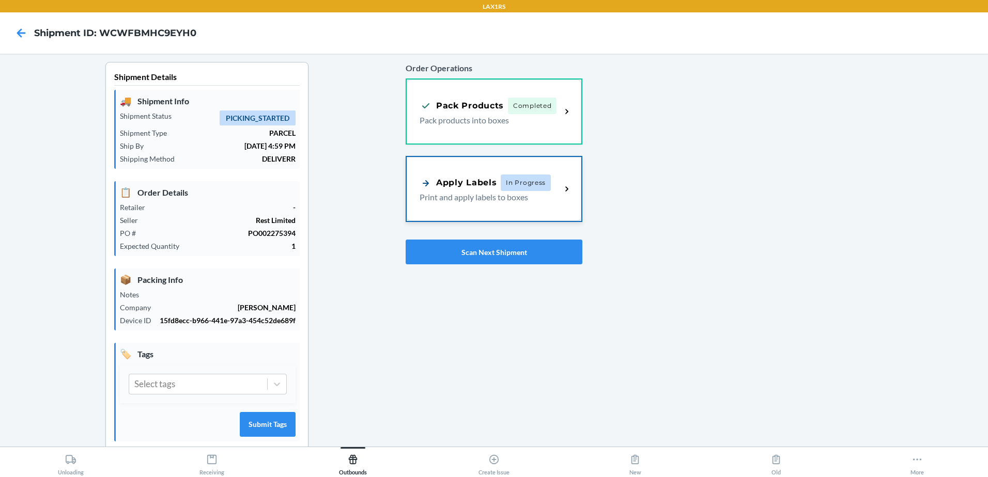
click at [498, 204] on div "Apply Labels In Progress Print and apply labels to boxes" at bounding box center [494, 189] width 175 height 64
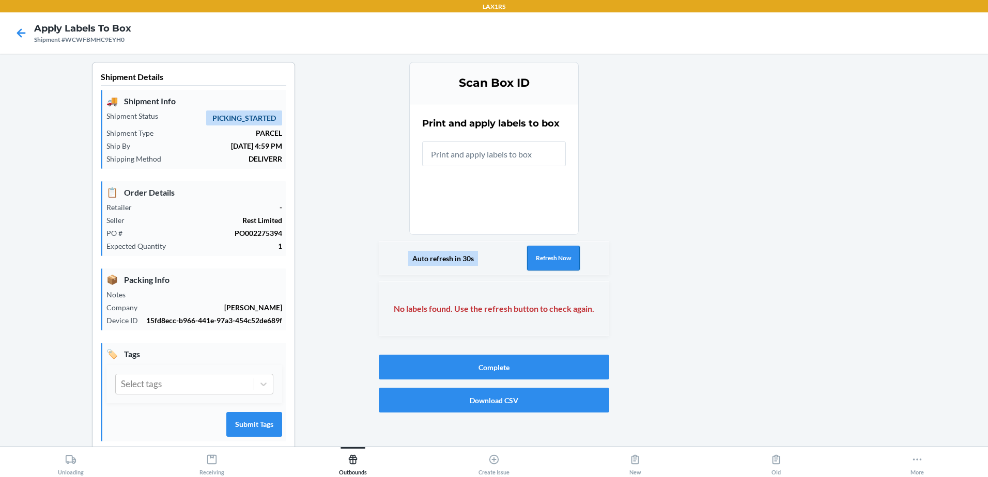
click at [554, 256] on button "Refresh Now" at bounding box center [553, 258] width 53 height 25
click at [541, 247] on button "Refresh Now" at bounding box center [553, 258] width 53 height 25
click at [546, 260] on button "Refresh Now" at bounding box center [553, 258] width 53 height 25
click at [543, 260] on button "Refresh Now" at bounding box center [553, 258] width 53 height 25
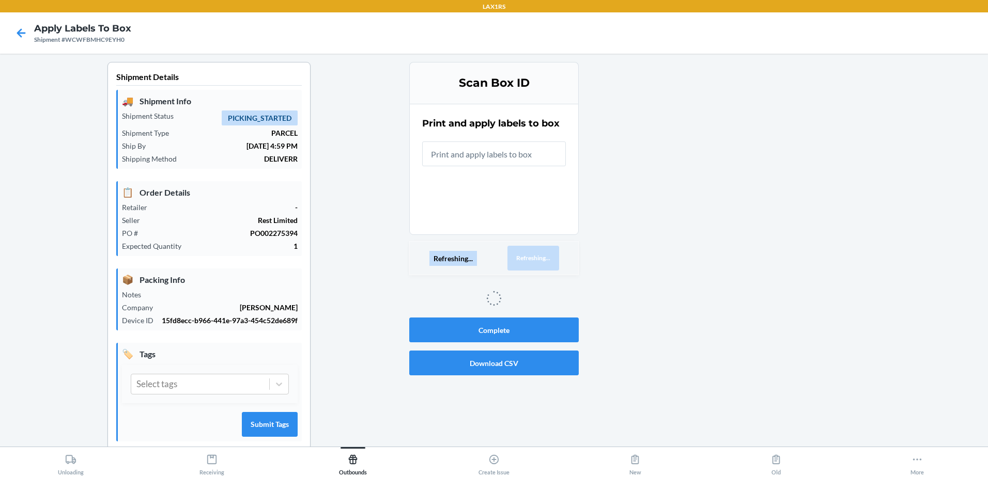
click at [543, 260] on button "Refreshing..." at bounding box center [533, 258] width 52 height 25
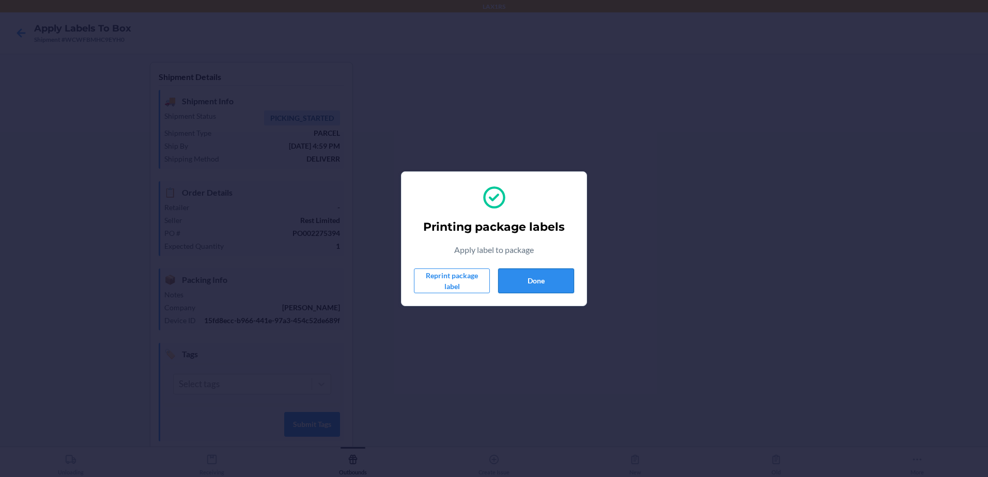
click at [532, 281] on button "Done" at bounding box center [536, 281] width 76 height 25
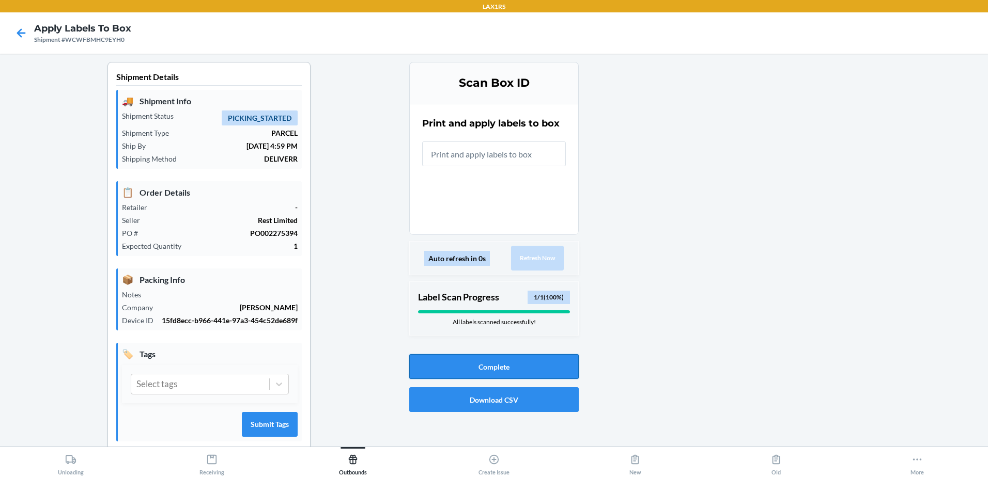
click at [512, 363] on button "Complete" at bounding box center [493, 366] width 169 height 25
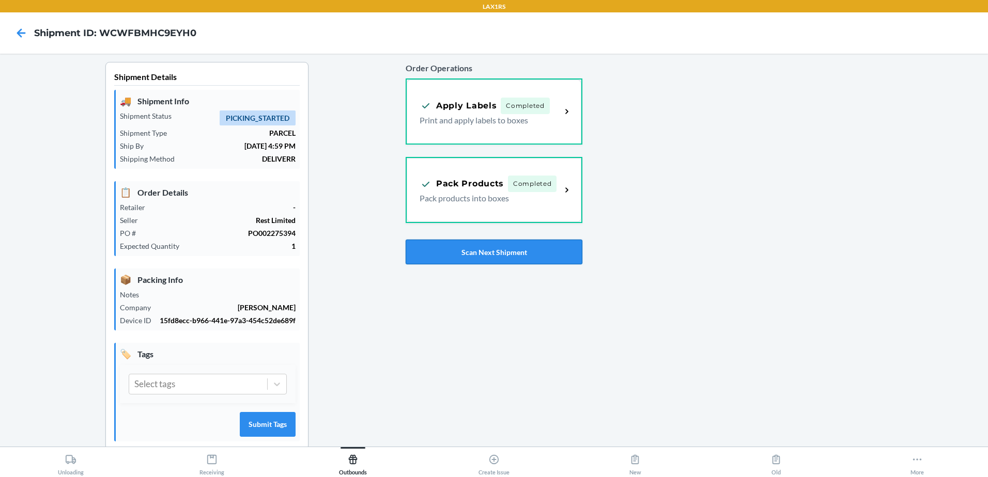
click at [503, 254] on button "Scan Next Shipment" at bounding box center [494, 252] width 177 height 25
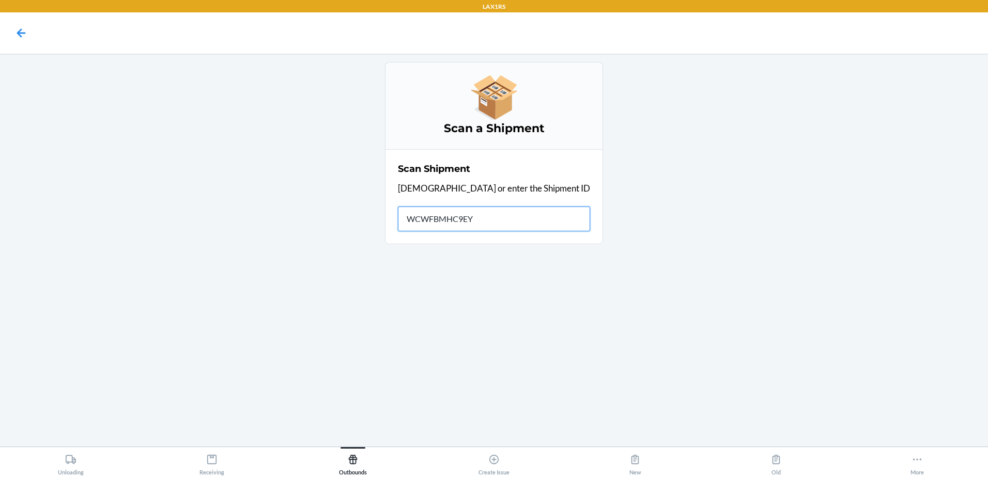
type input "WCWFBMHC9EYH"
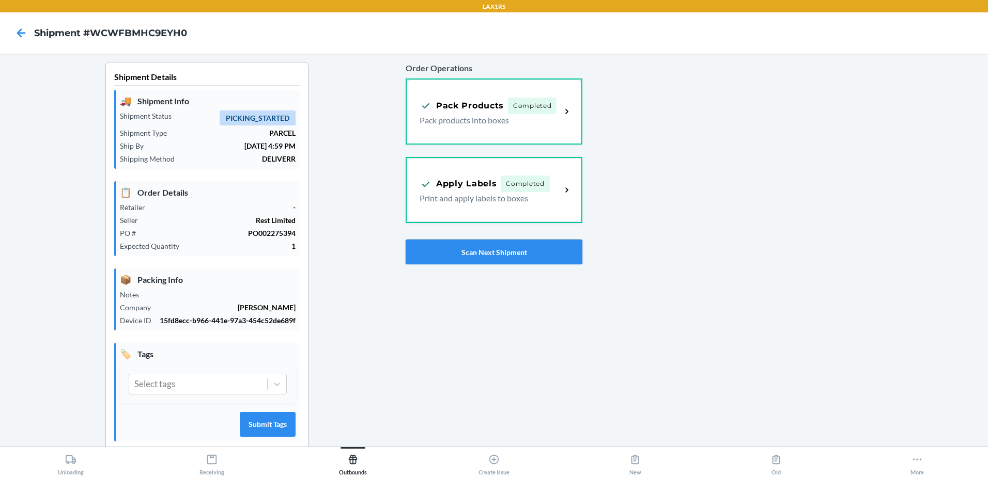
click at [498, 255] on button "Scan Next Shipment" at bounding box center [494, 252] width 177 height 25
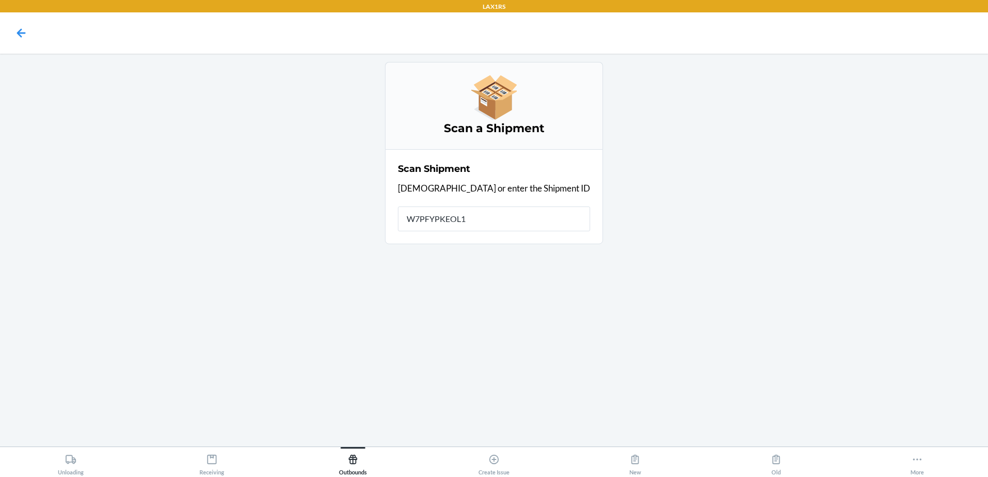
type input "W7PFYPKEOL1E"
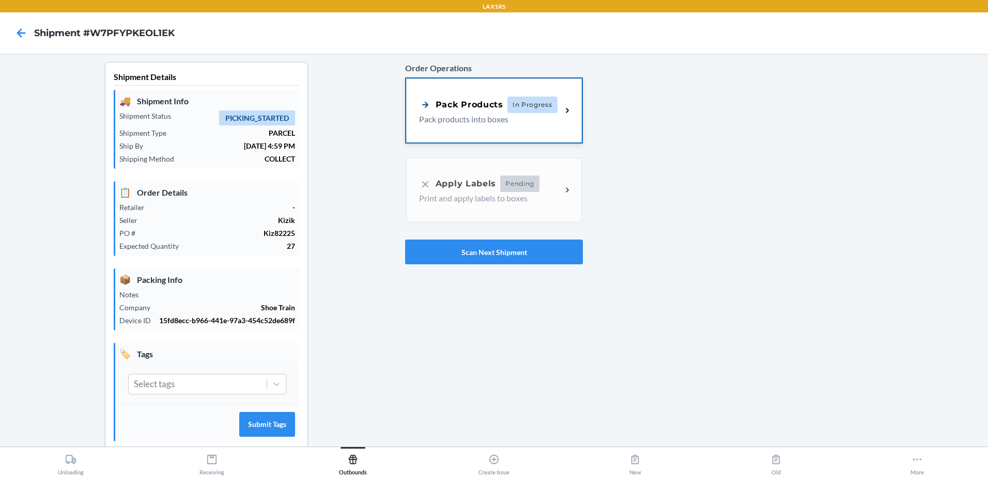
click at [509, 100] on span "In Progress" at bounding box center [532, 105] width 50 height 17
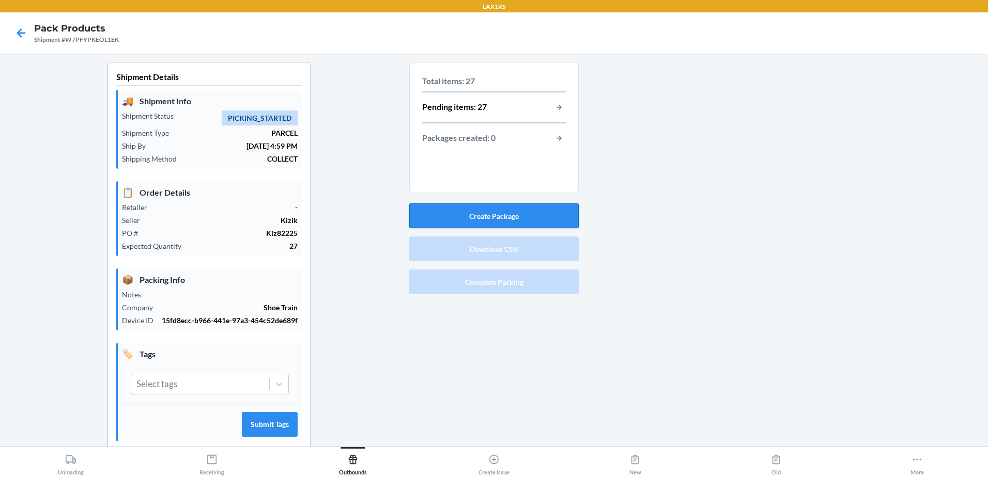
click at [484, 213] on button "Create Package" at bounding box center [493, 216] width 169 height 25
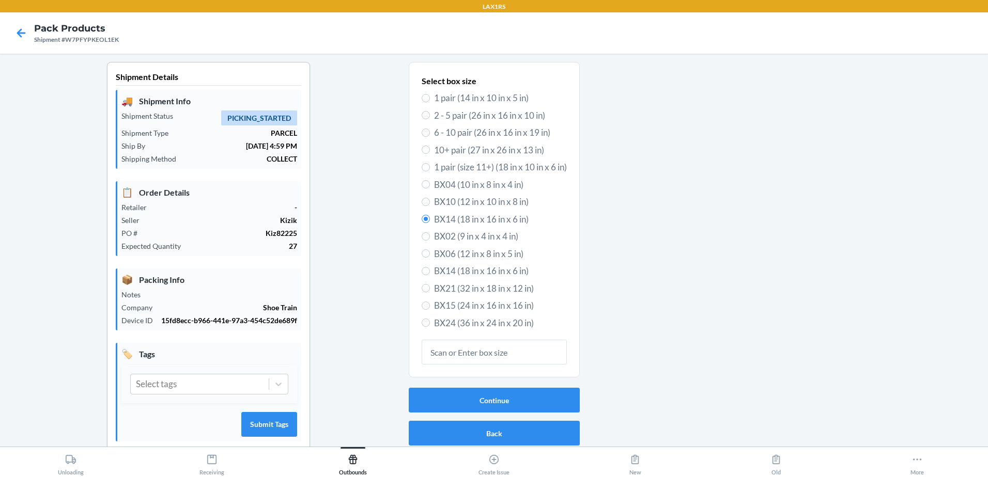
click at [424, 118] on label "2 - 5 pair (26 in x 16 in x 10 in)" at bounding box center [494, 115] width 145 height 13
click at [424, 118] on input "2 - 5 pair (26 in x 16 in x 10 in)" at bounding box center [426, 115] width 8 height 8
radio input "true"
radio input "false"
click at [494, 398] on button "Continue" at bounding box center [494, 400] width 171 height 25
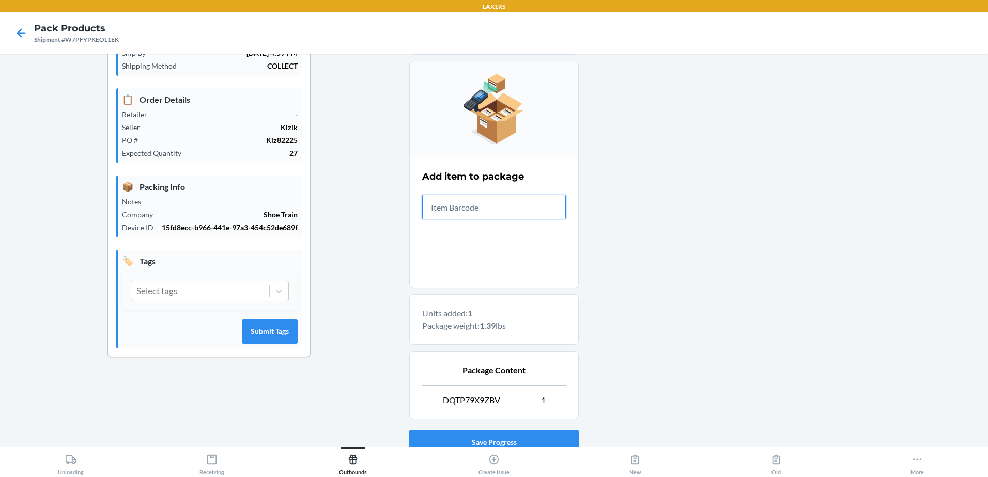
scroll to position [171, 0]
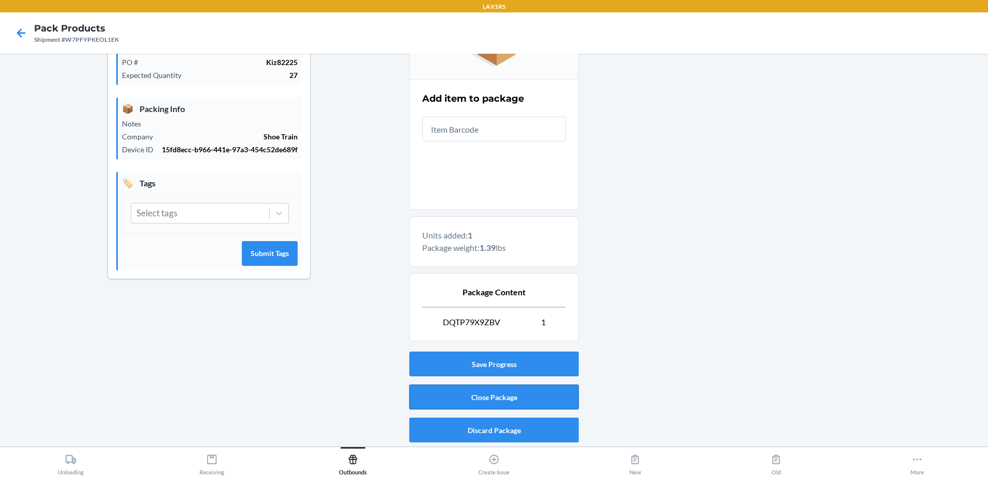
click at [509, 405] on button "Close Package" at bounding box center [493, 397] width 169 height 25
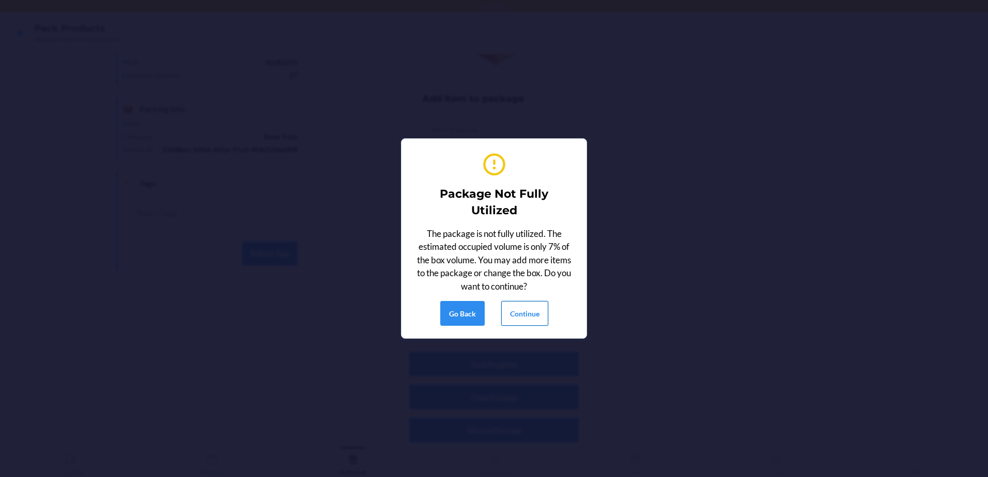
click at [539, 310] on button "Continue" at bounding box center [524, 313] width 47 height 25
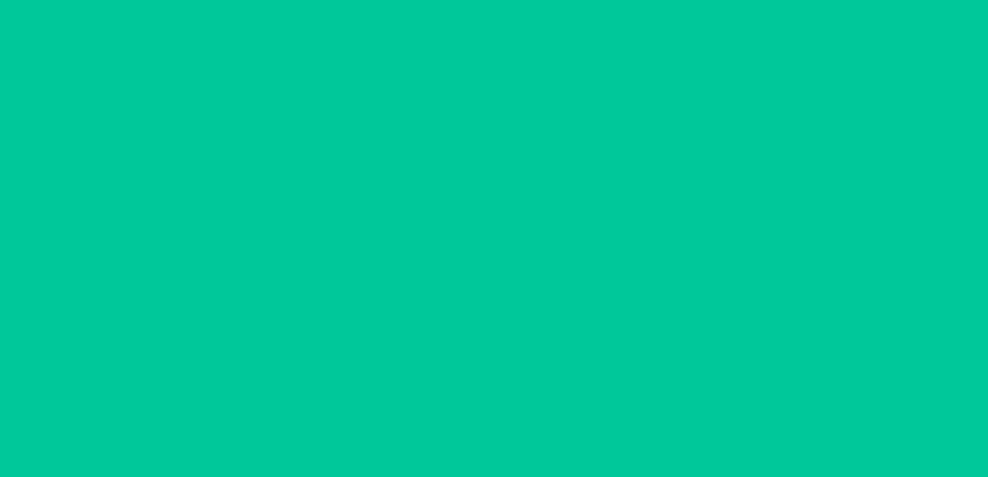
scroll to position [20, 0]
click at [539, 310] on section "Printing labels Apply label to package Reprint label Done" at bounding box center [494, 239] width 186 height 144
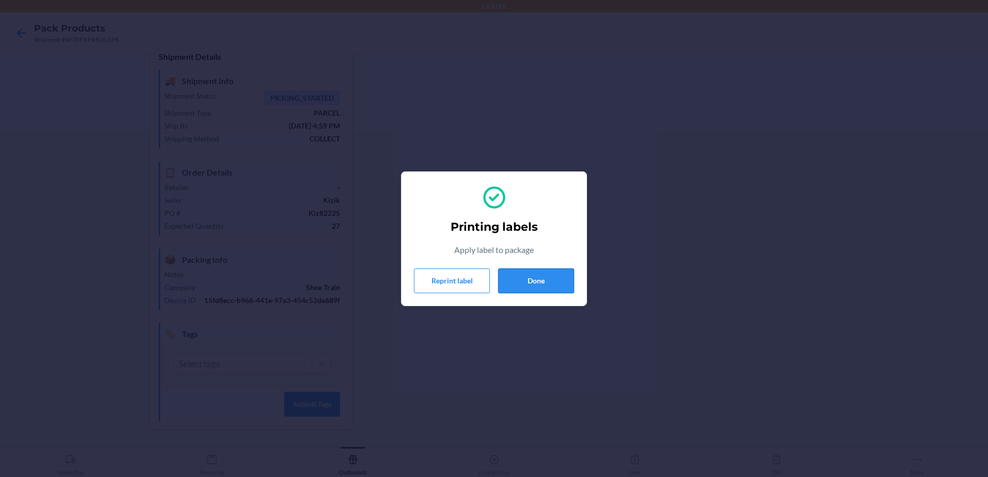
click at [544, 283] on button "Done" at bounding box center [536, 281] width 76 height 25
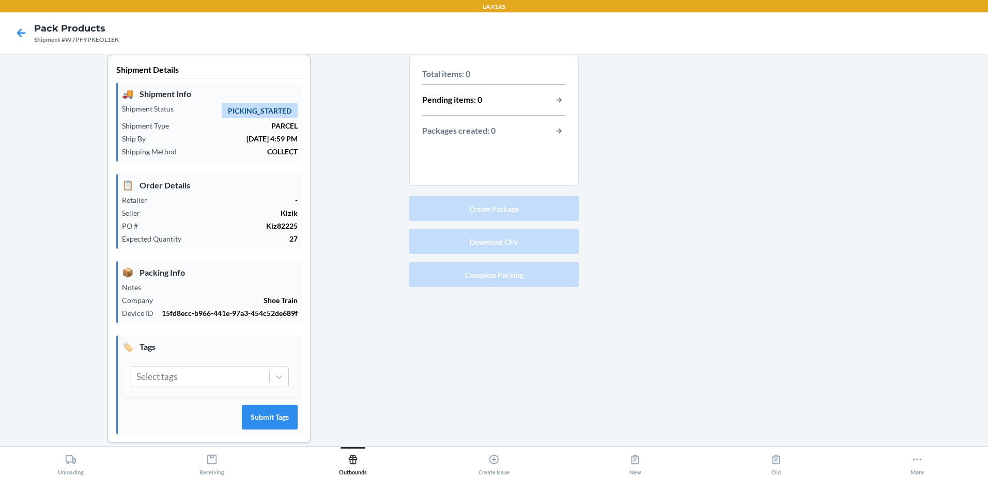
scroll to position [0, 0]
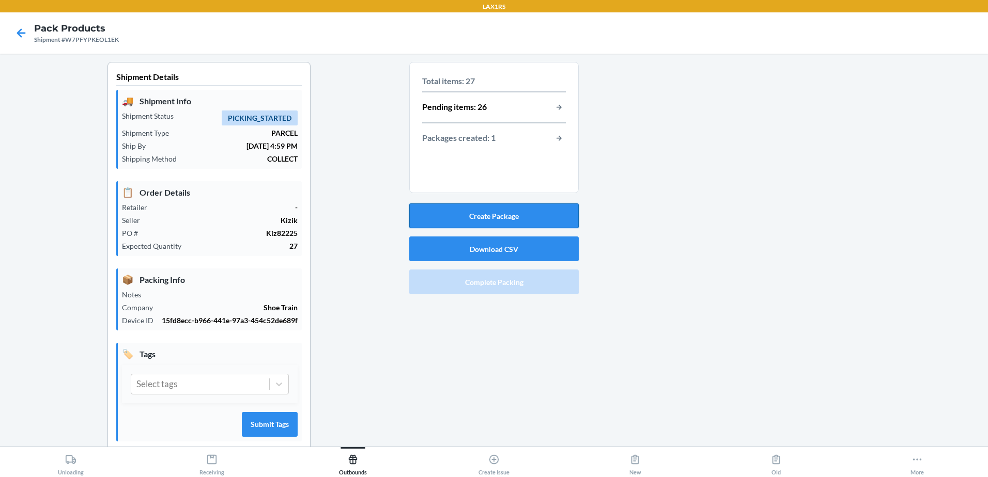
click at [499, 208] on button "Create Package" at bounding box center [493, 216] width 169 height 25
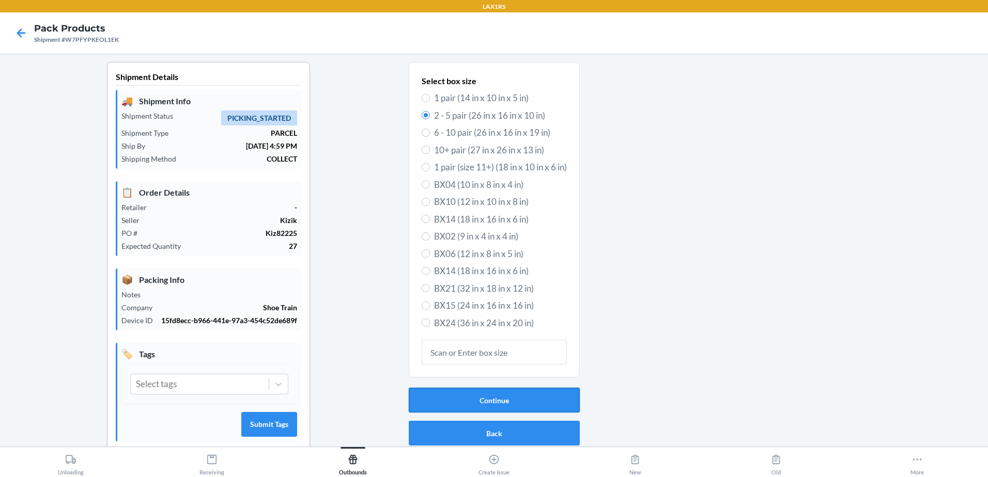
click at [515, 404] on button "Continue" at bounding box center [494, 400] width 171 height 25
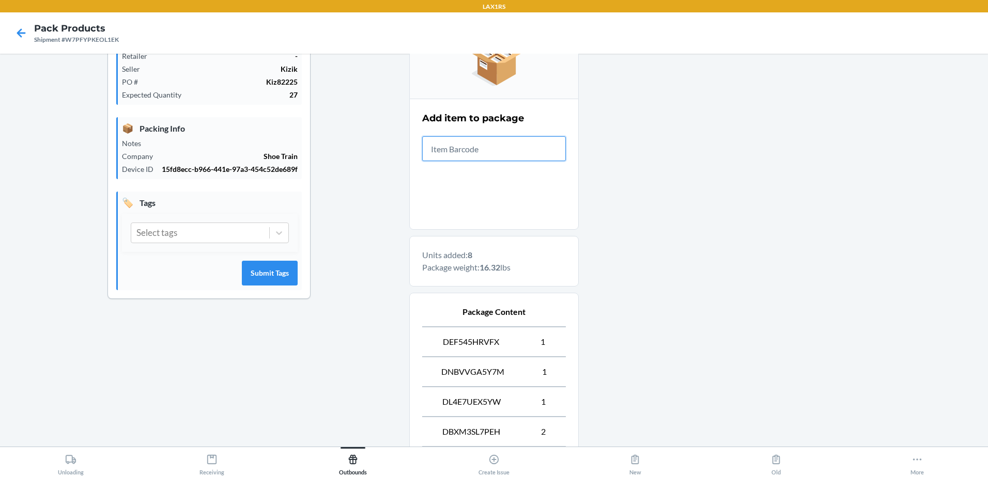
scroll to position [310, 0]
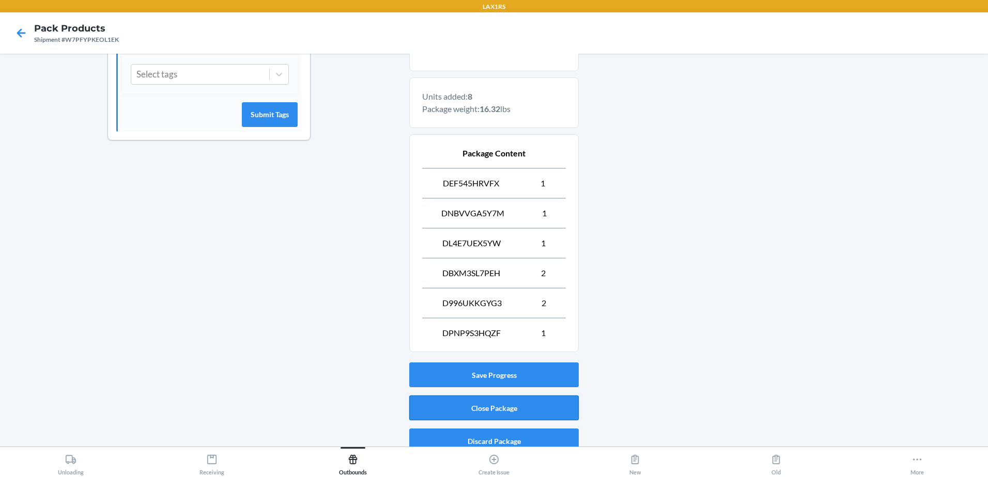
click at [505, 398] on button "Close Package" at bounding box center [493, 408] width 169 height 25
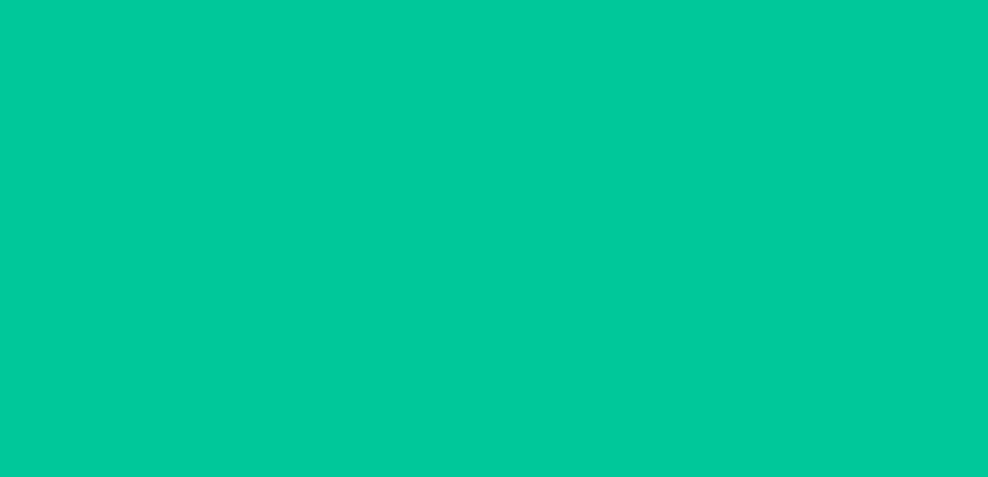
scroll to position [20, 0]
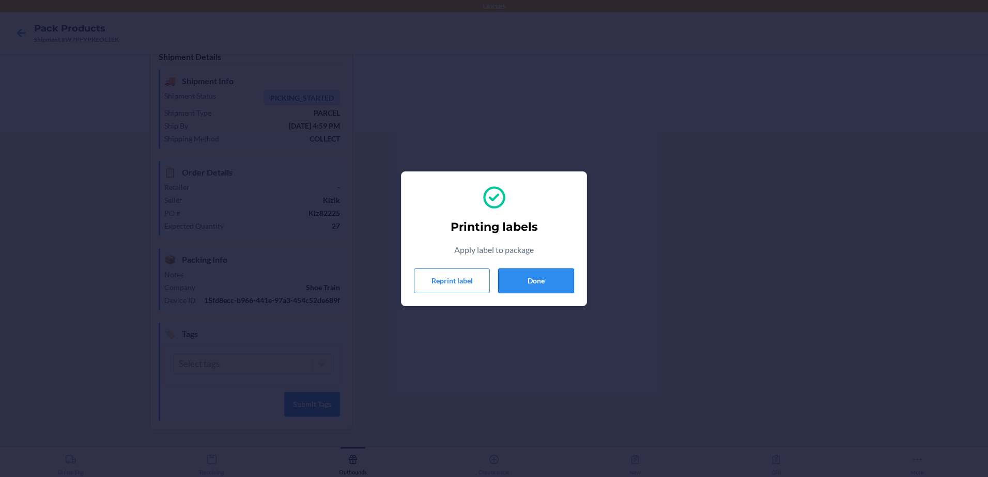
click at [537, 282] on button "Done" at bounding box center [536, 281] width 76 height 25
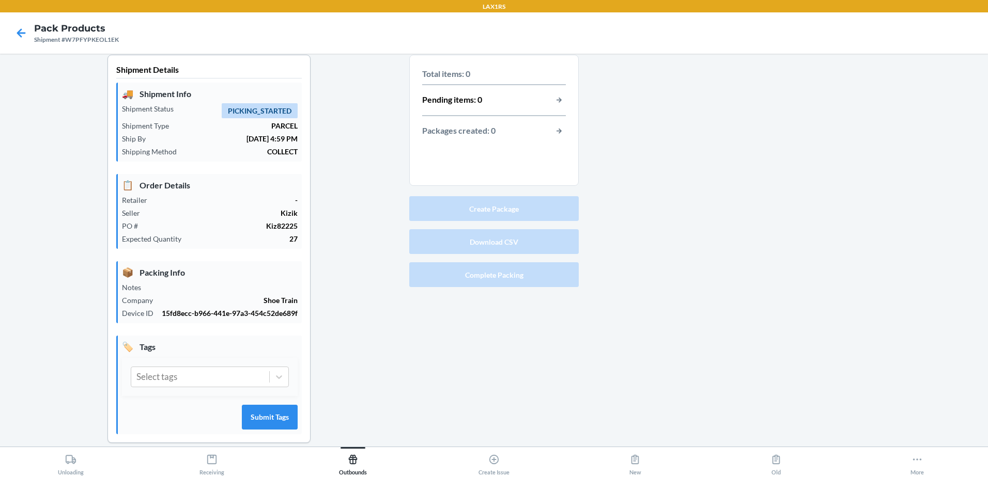
scroll to position [0, 0]
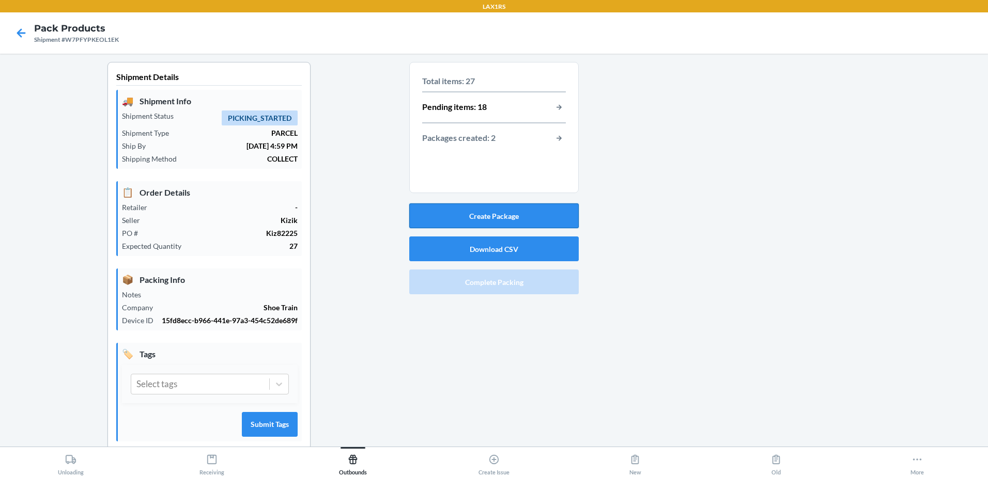
click at [504, 212] on button "Create Package" at bounding box center [493, 216] width 169 height 25
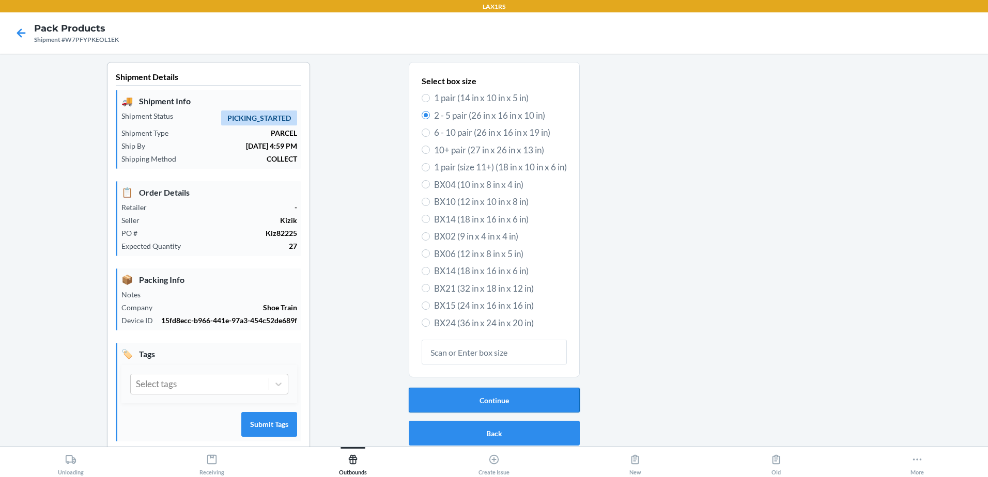
click at [504, 397] on button "Continue" at bounding box center [494, 400] width 171 height 25
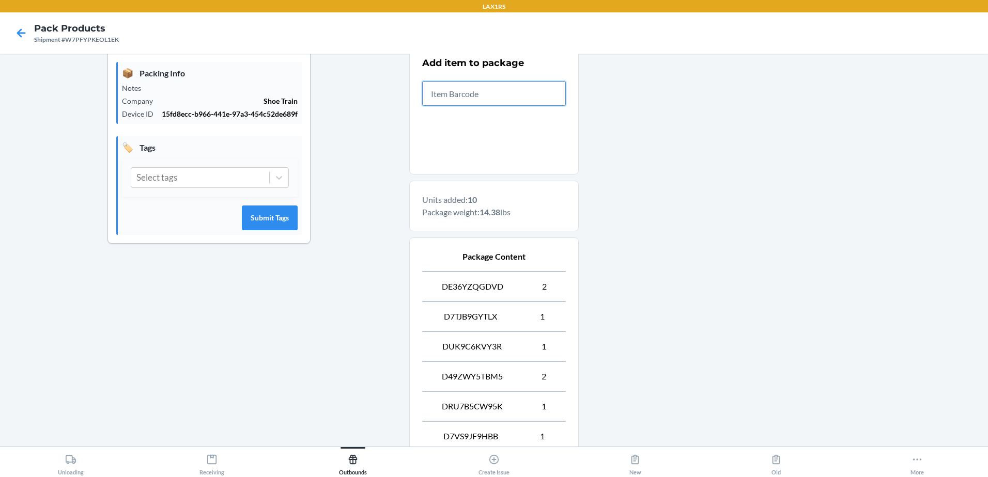
scroll to position [381, 0]
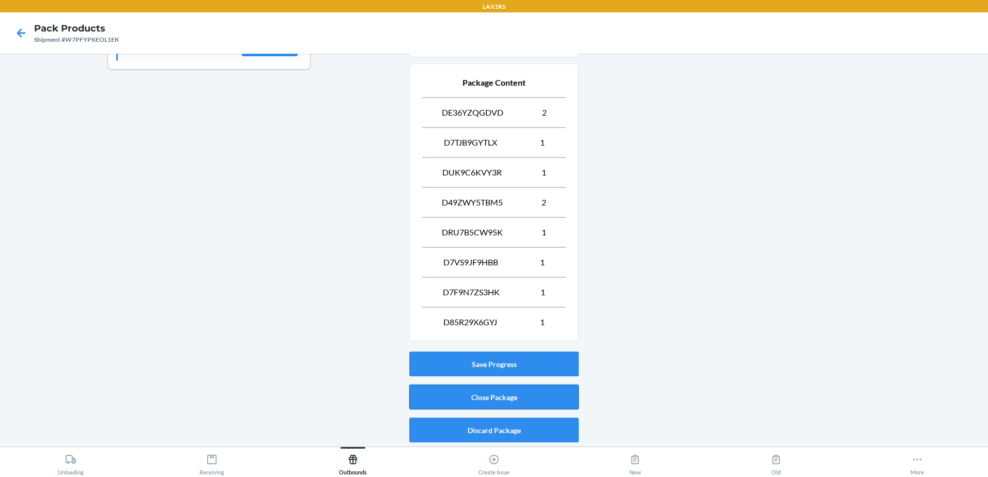
click at [494, 398] on button "Close Package" at bounding box center [493, 397] width 169 height 25
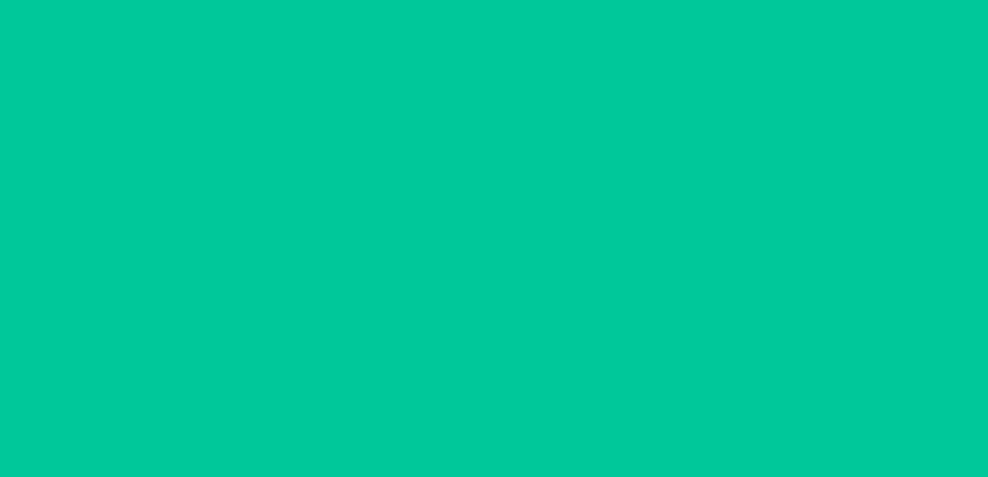
scroll to position [20, 0]
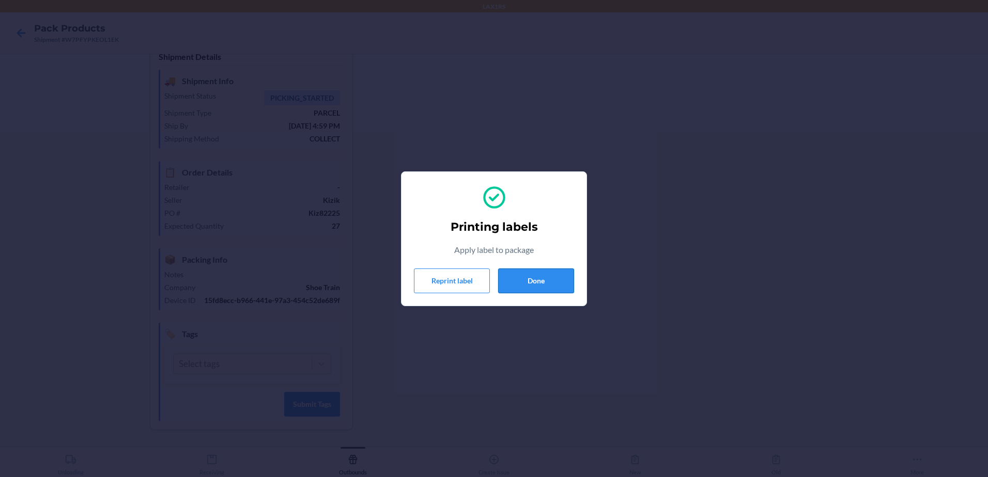
click at [538, 282] on button "Done" at bounding box center [536, 281] width 76 height 25
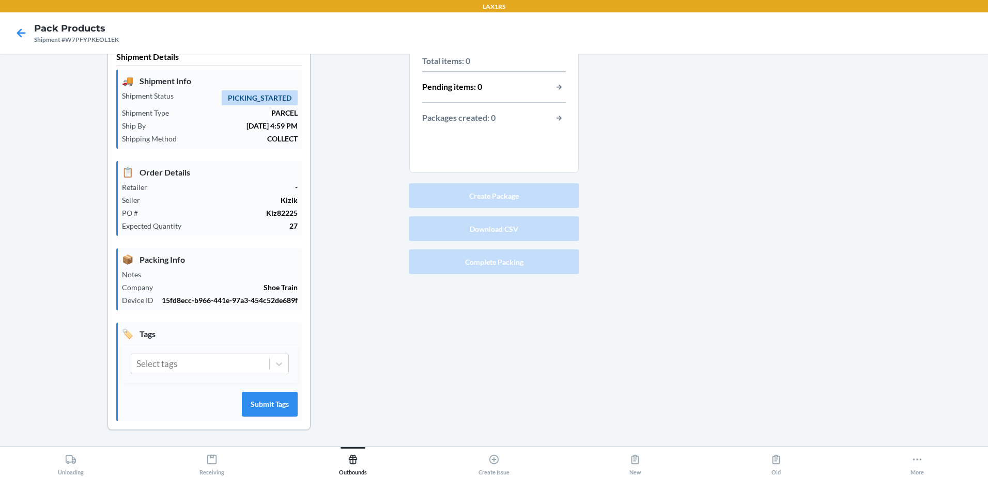
scroll to position [0, 0]
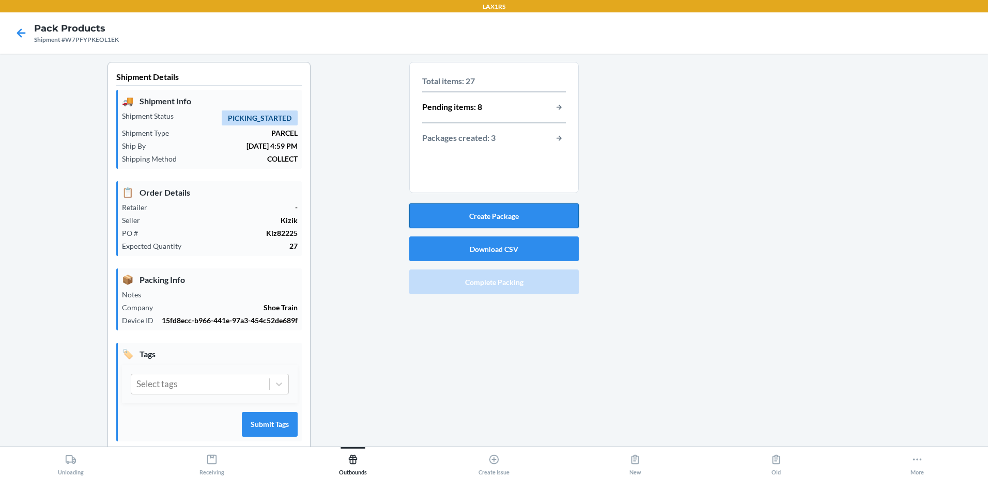
click at [490, 215] on button "Create Package" at bounding box center [493, 216] width 169 height 25
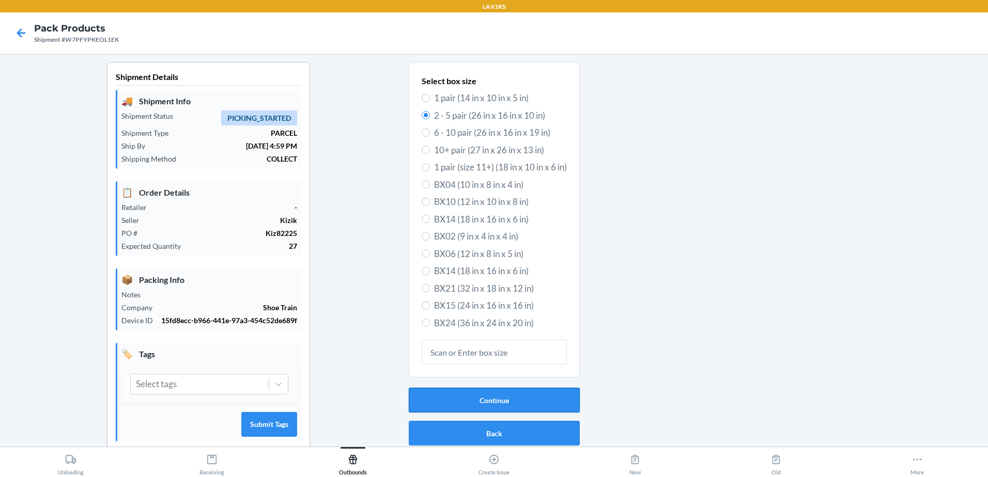
click at [498, 401] on button "Continue" at bounding box center [494, 400] width 171 height 25
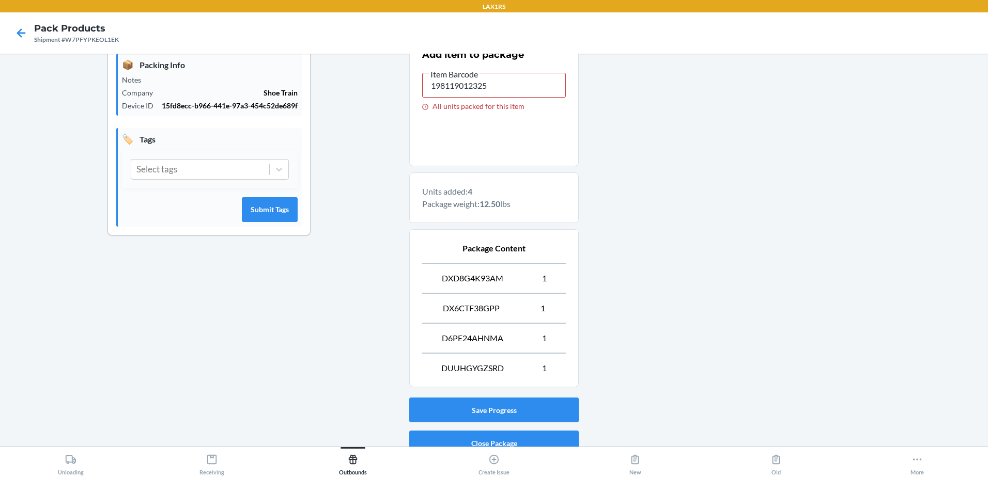
scroll to position [258, 0]
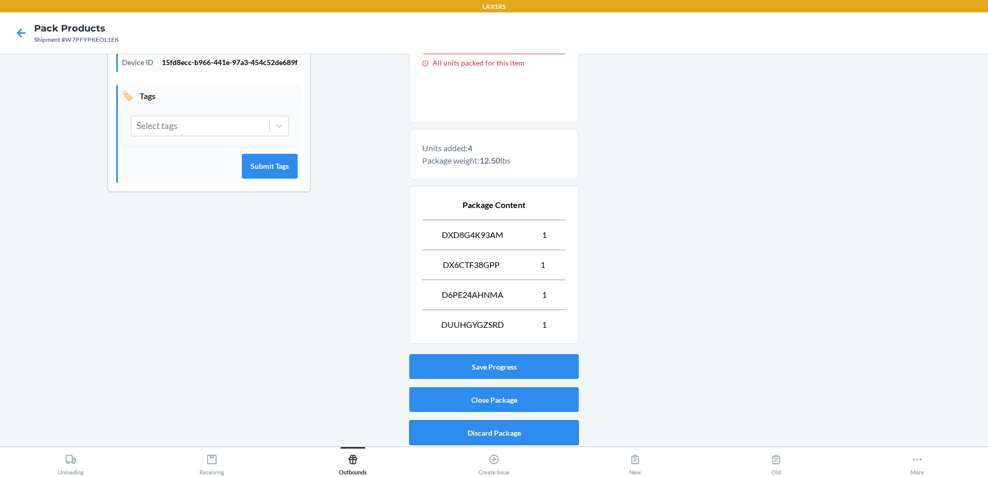
click at [493, 427] on button "Discard Package" at bounding box center [493, 433] width 169 height 25
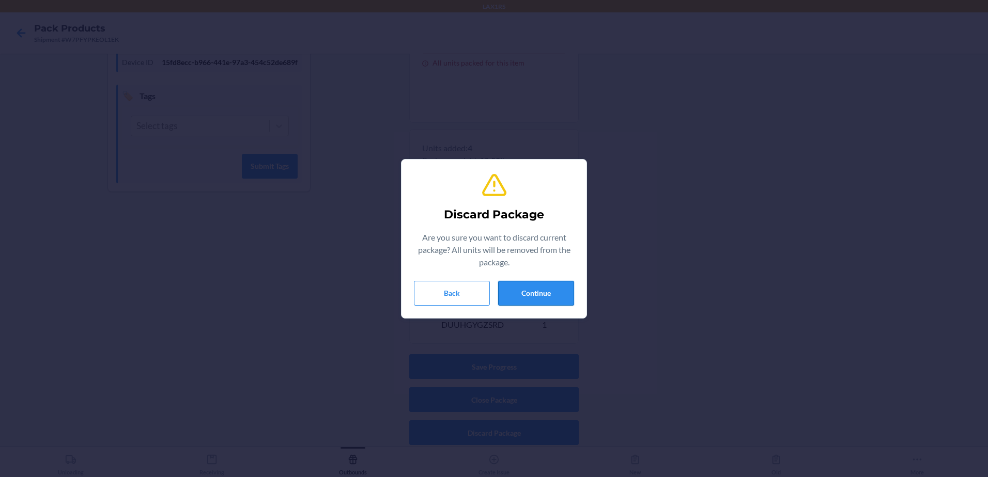
click at [539, 286] on button "Continue" at bounding box center [536, 293] width 76 height 25
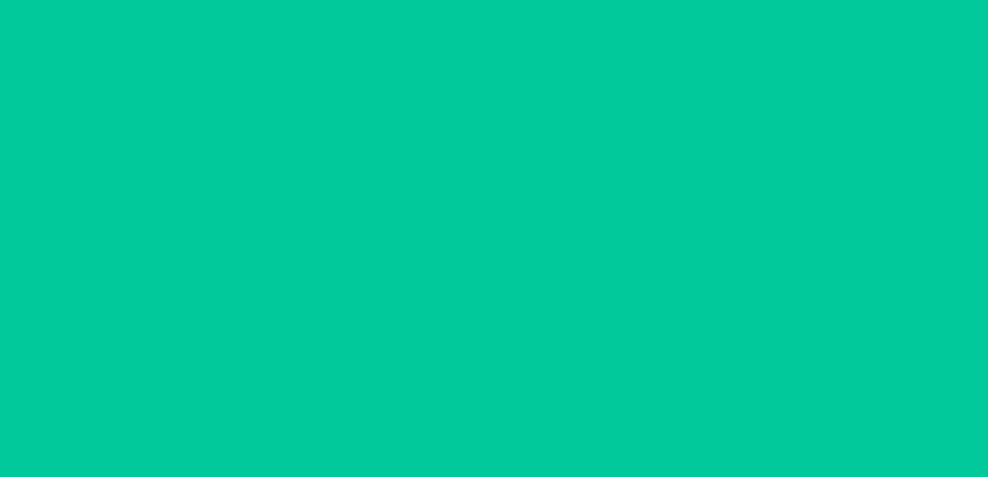
scroll to position [20, 0]
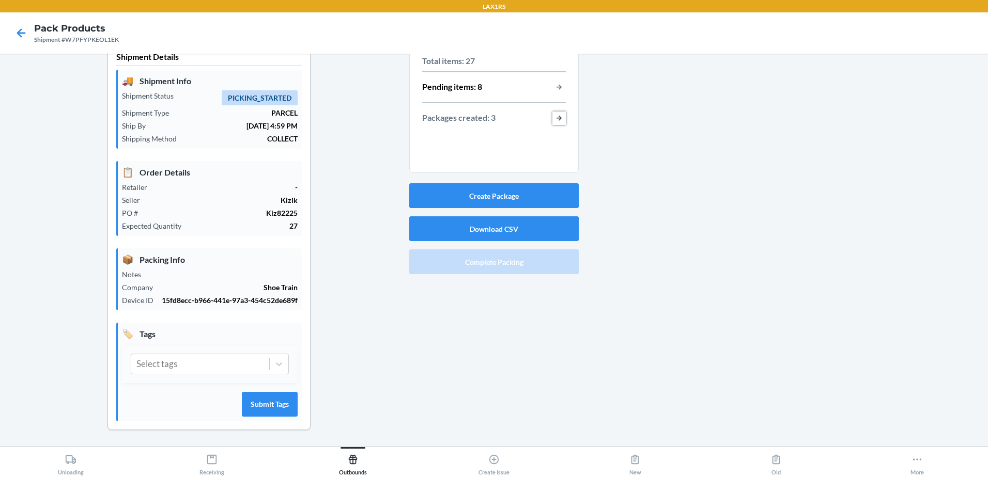
click at [554, 116] on button "button-view-packages-created" at bounding box center [558, 118] width 13 height 13
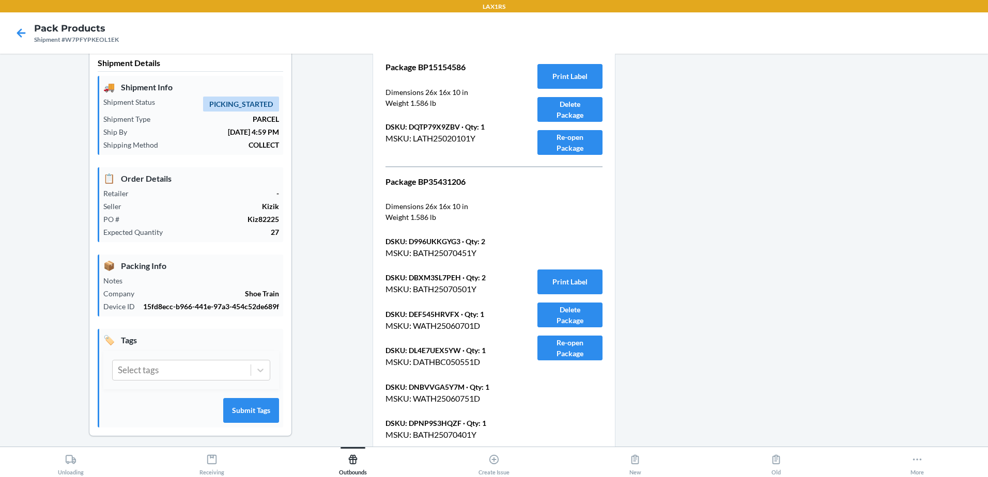
scroll to position [0, 0]
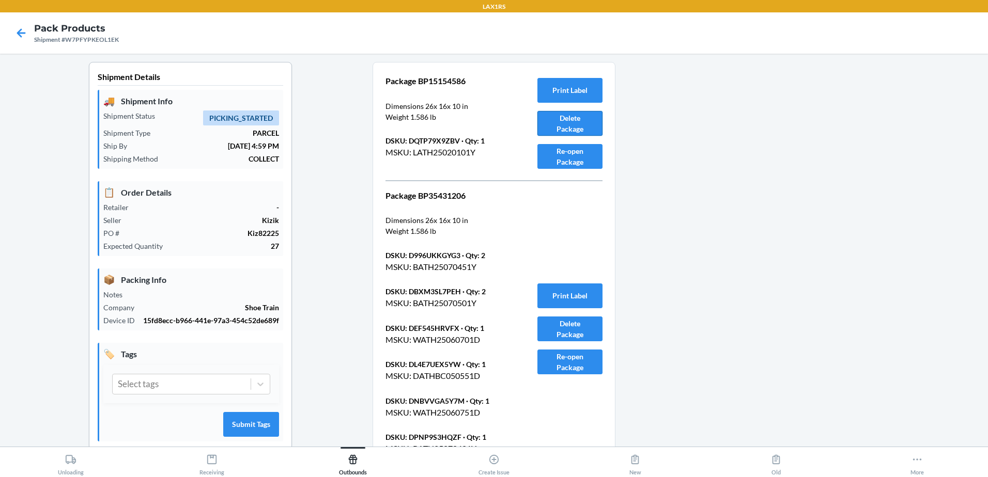
click at [570, 122] on button "Delete Package" at bounding box center [569, 123] width 65 height 25
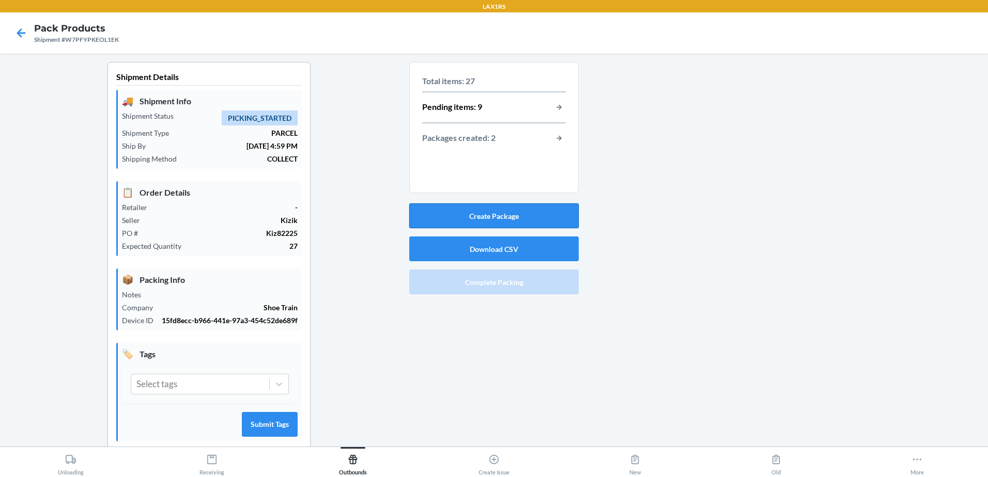
click at [510, 215] on button "Create Package" at bounding box center [493, 216] width 169 height 25
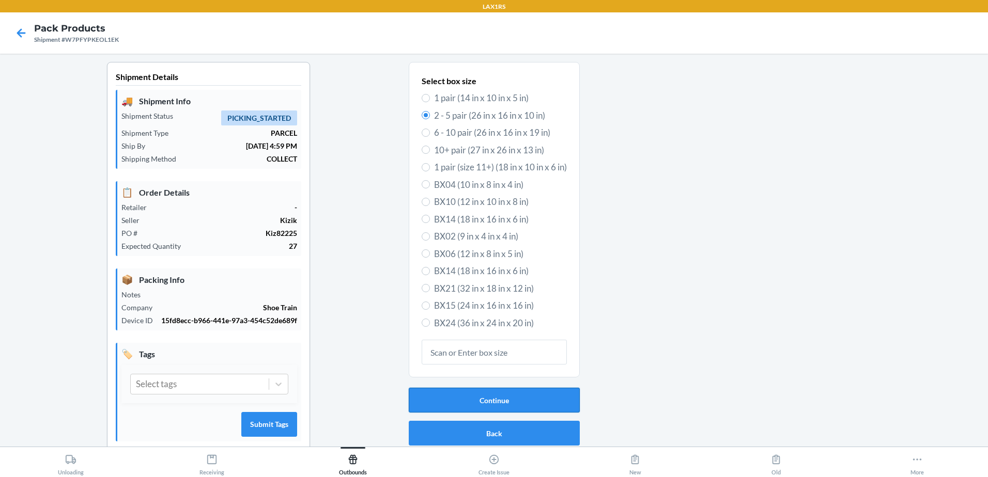
click at [497, 402] on button "Continue" at bounding box center [494, 400] width 171 height 25
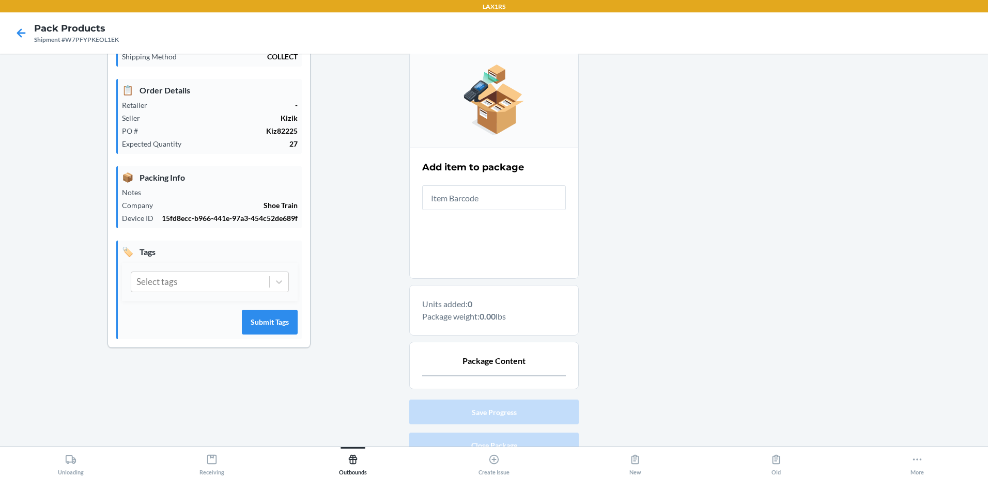
scroll to position [103, 0]
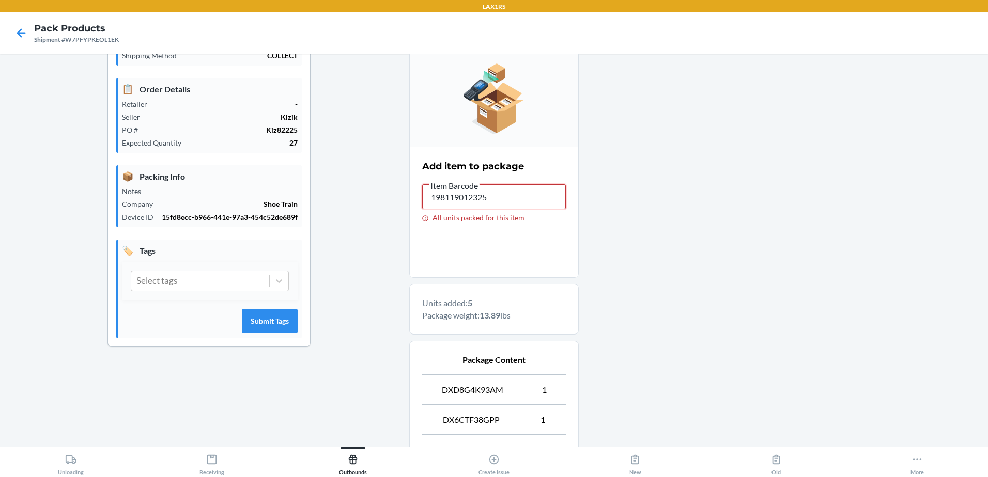
drag, startPoint x: 502, startPoint y: 199, endPoint x: 280, endPoint y: 208, distance: 222.3
click at [281, 208] on div "Shipment Details 🚚 Shipment Info Shipment Status PICKING_STARTED Shipment Type …" at bounding box center [493, 297] width 971 height 676
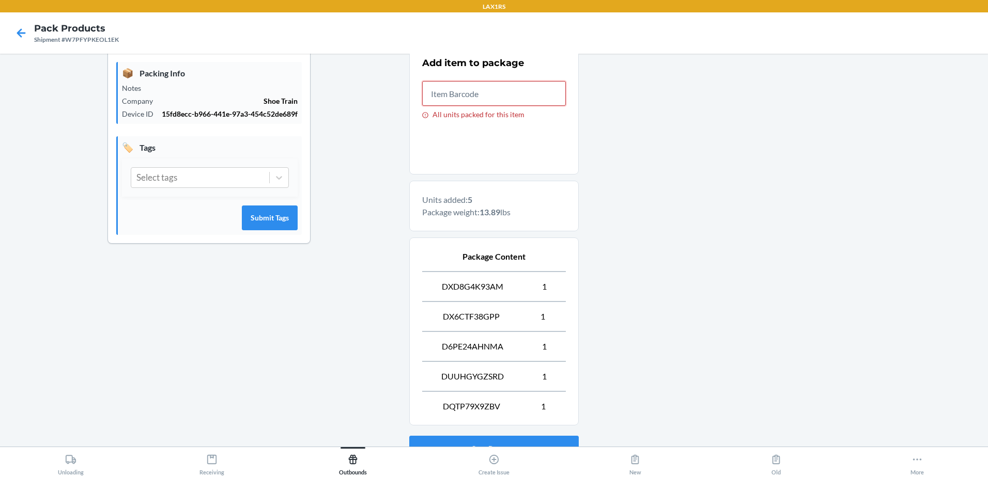
scroll to position [291, 0]
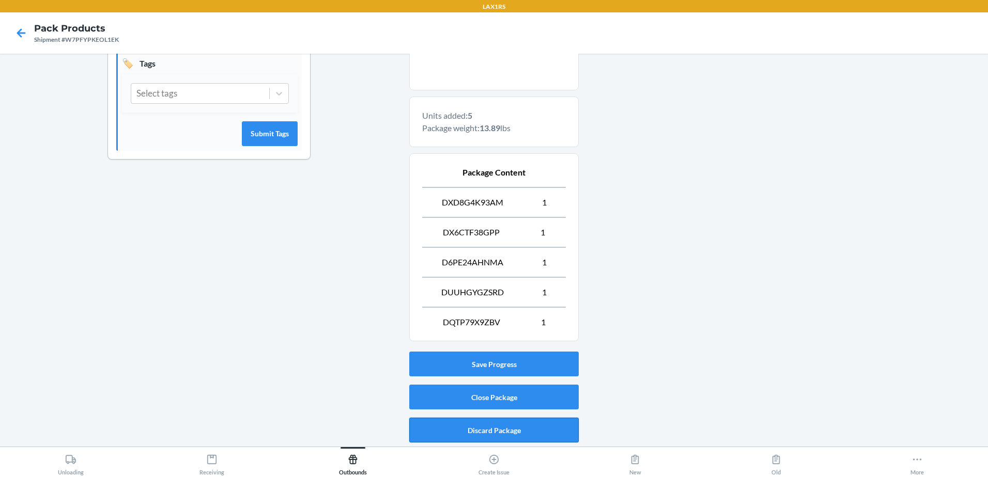
click at [495, 428] on button "Discard Package" at bounding box center [493, 430] width 169 height 25
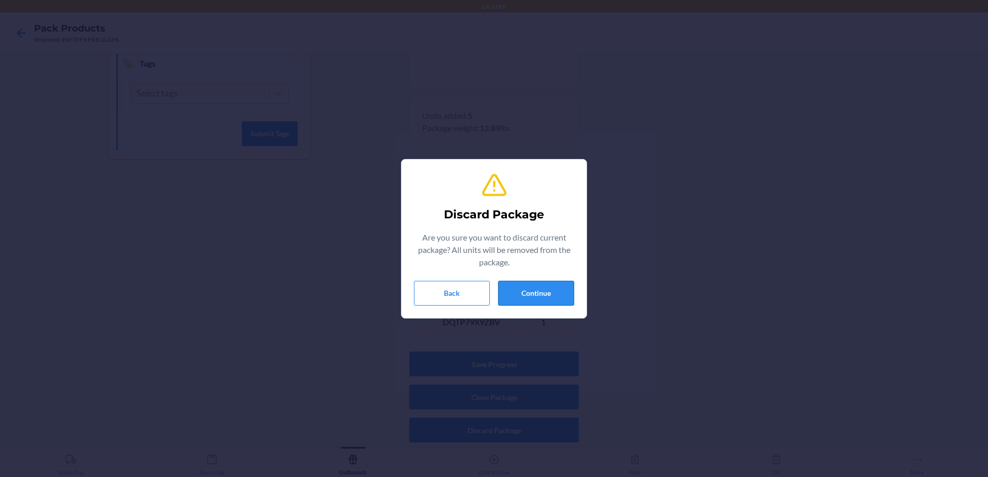
click at [530, 296] on button "Continue" at bounding box center [536, 293] width 76 height 25
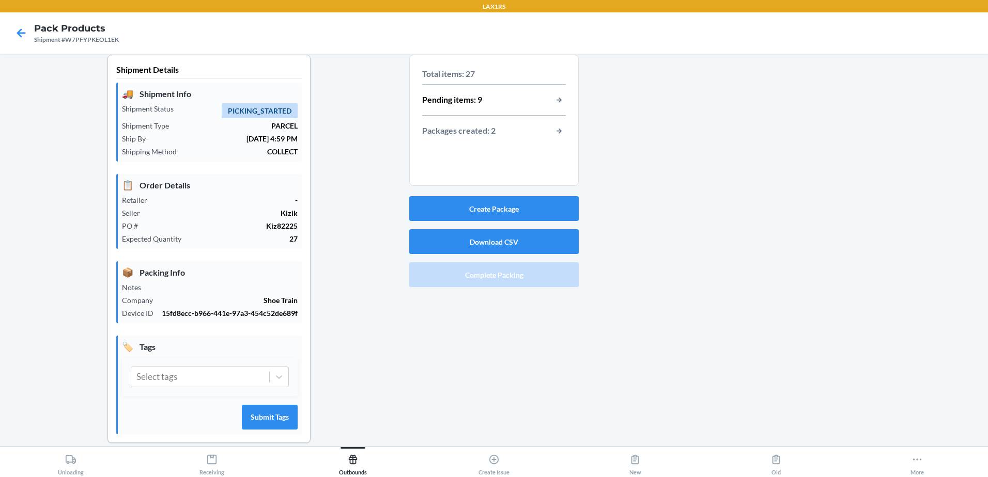
scroll to position [0, 0]
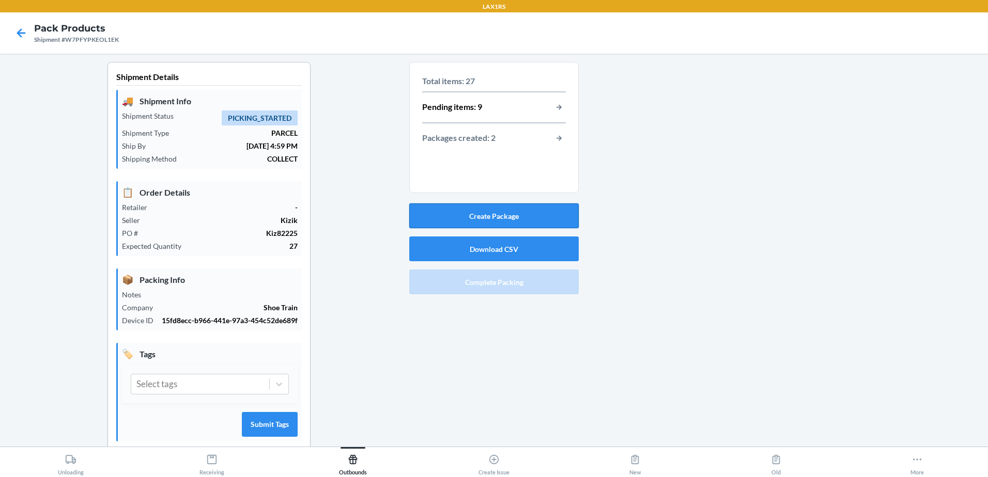
click at [492, 221] on button "Create Package" at bounding box center [493, 216] width 169 height 25
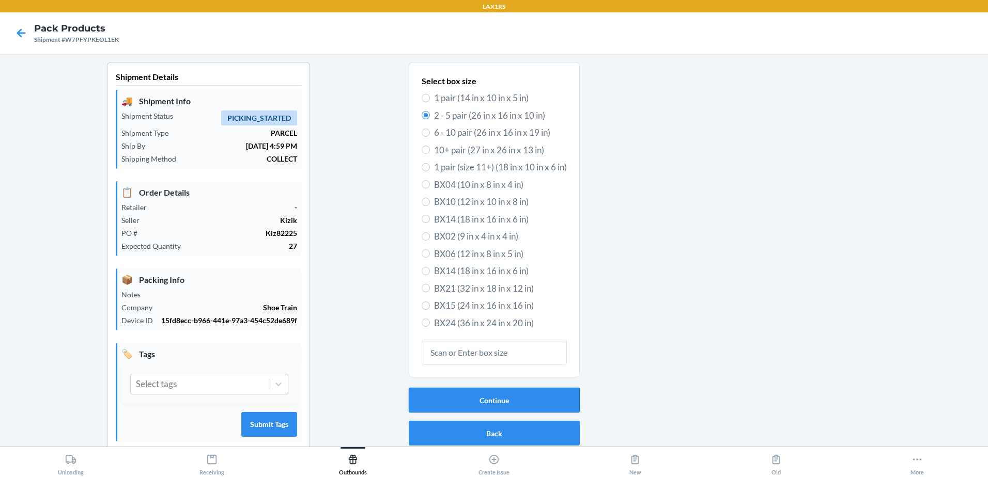
click at [486, 400] on button "Continue" at bounding box center [494, 400] width 171 height 25
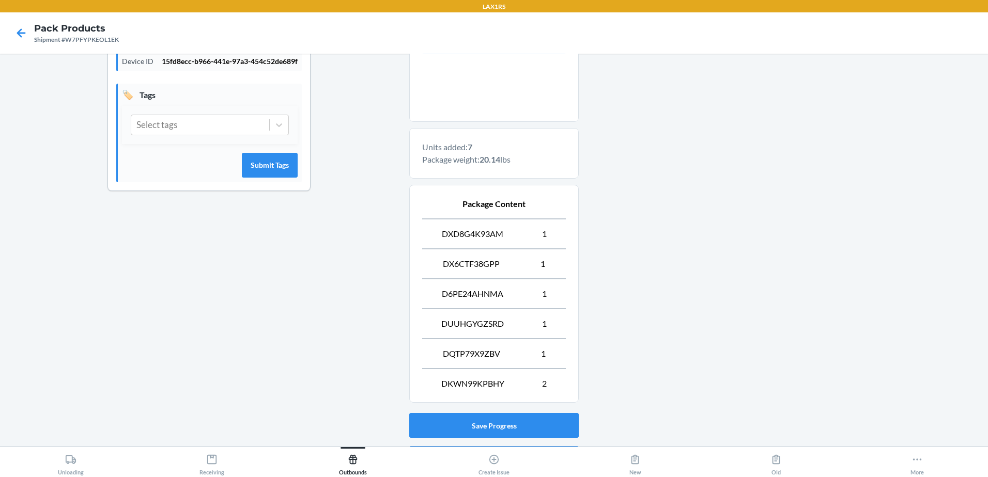
scroll to position [321, 0]
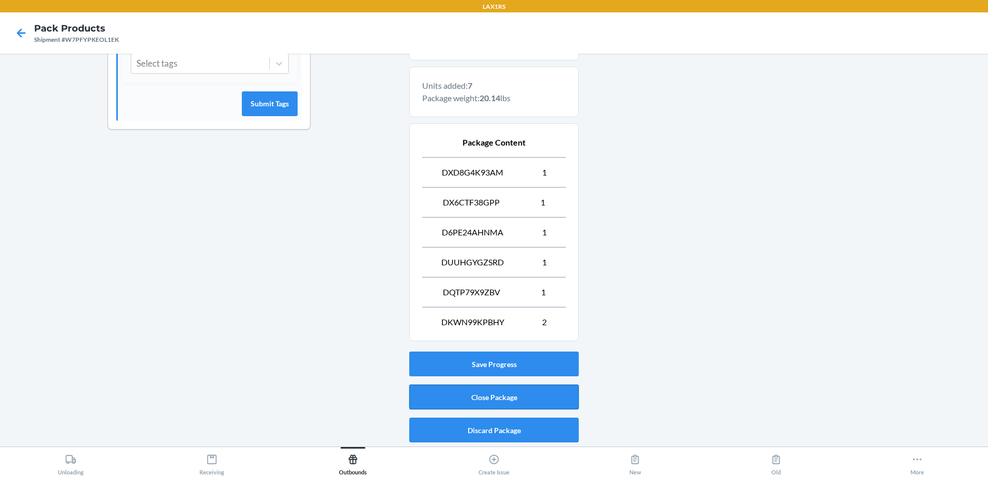
click at [509, 400] on button "Close Package" at bounding box center [493, 397] width 169 height 25
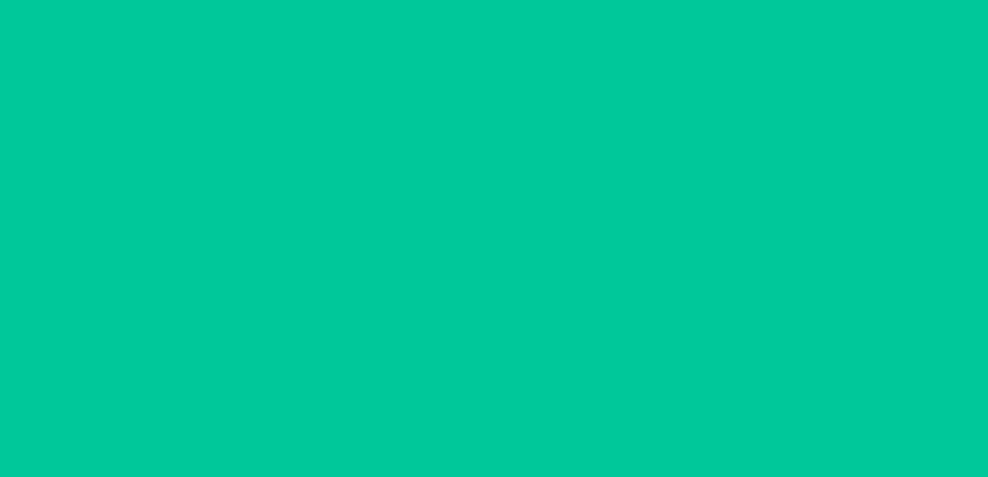
scroll to position [20, 0]
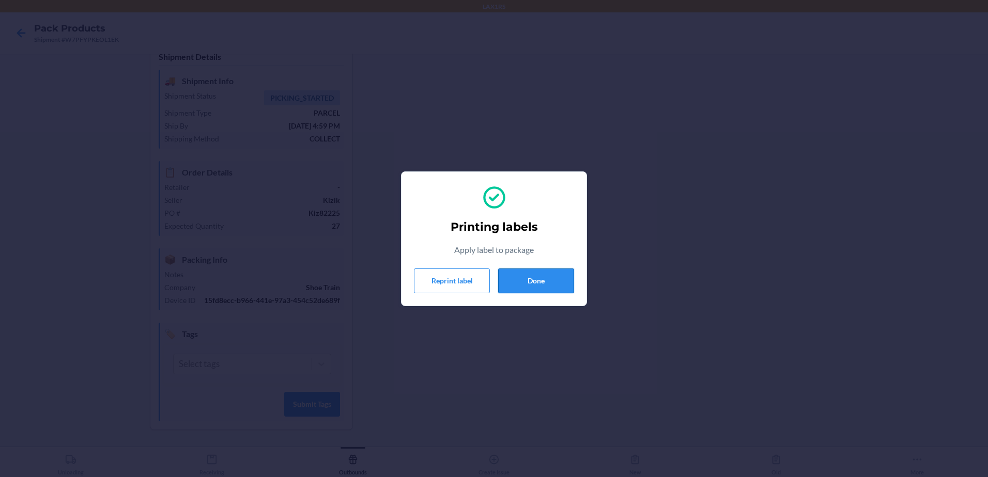
click at [544, 276] on button "Done" at bounding box center [536, 281] width 76 height 25
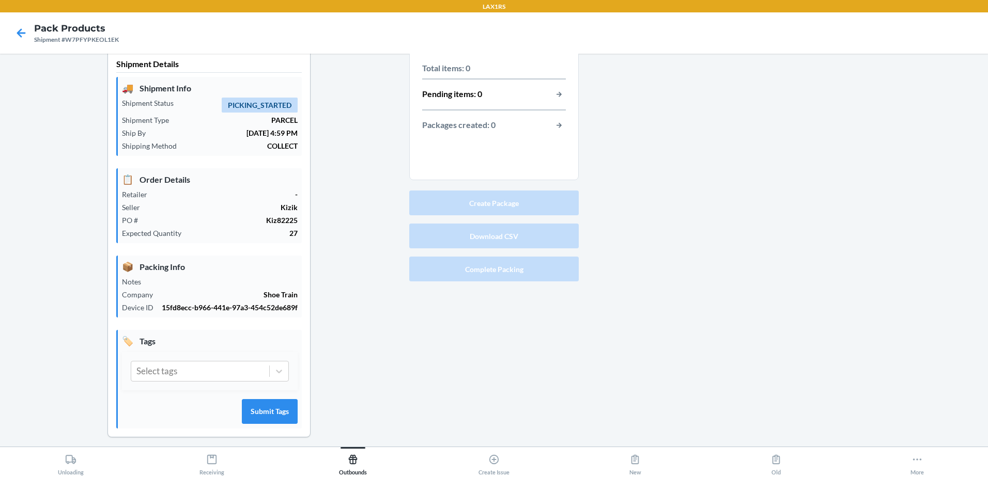
scroll to position [0, 0]
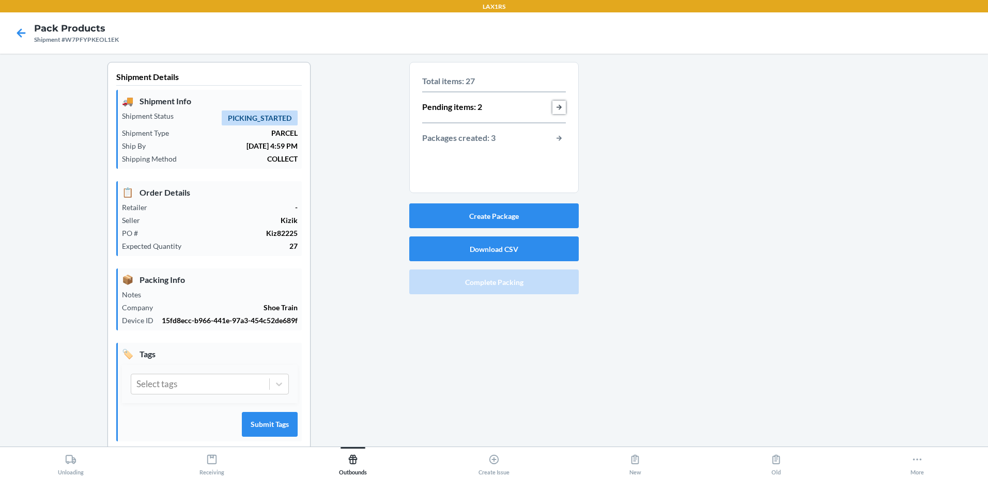
click at [555, 110] on button "button-view-pending-items" at bounding box center [558, 107] width 13 height 13
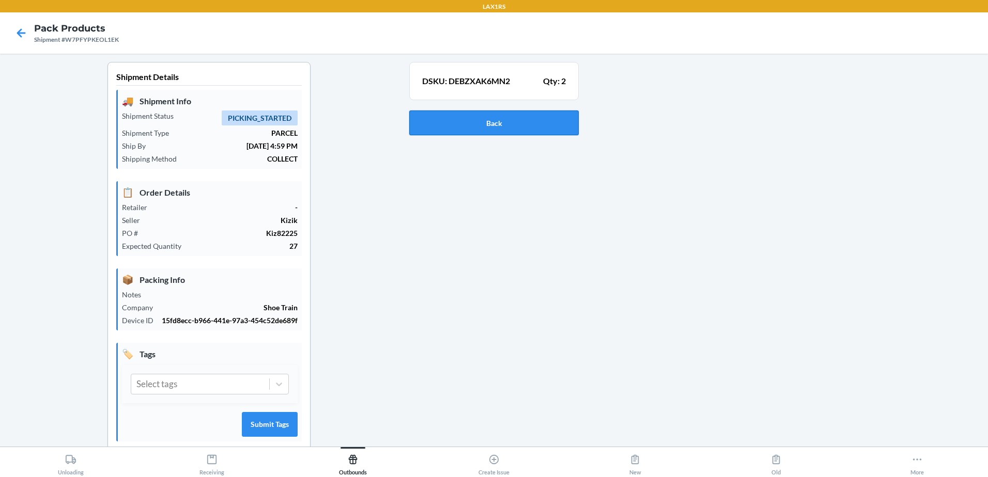
click at [533, 131] on button "Back" at bounding box center [493, 123] width 169 height 25
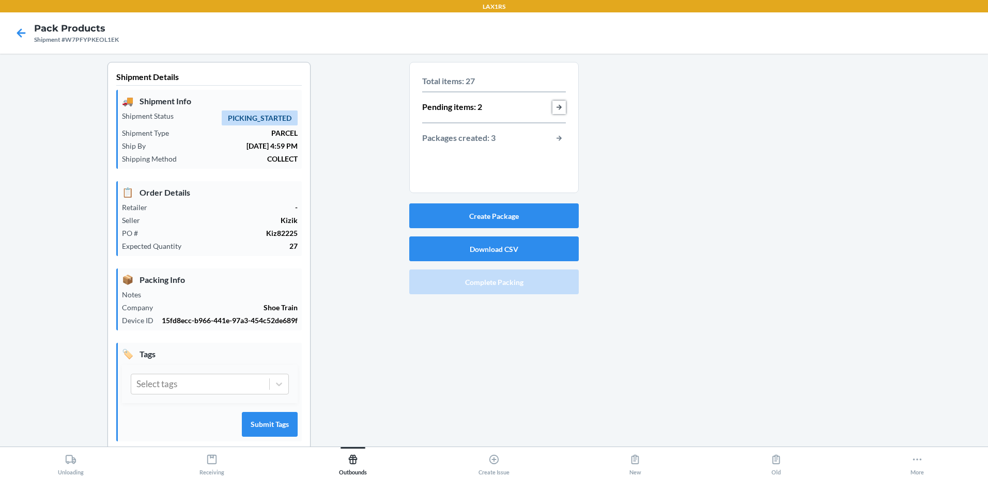
click at [554, 107] on button "button-view-pending-items" at bounding box center [558, 107] width 13 height 13
